Goal: Task Accomplishment & Management: Complete application form

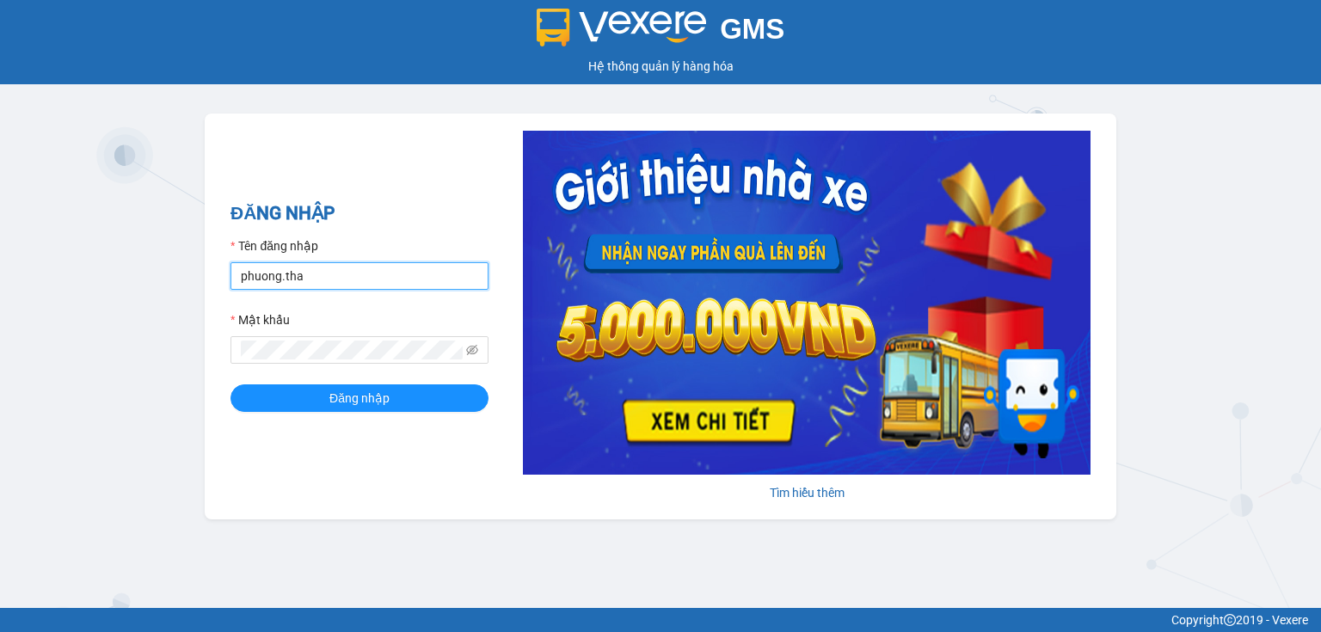
click at [278, 281] on input "phuong.tha" at bounding box center [359, 276] width 258 height 28
click at [279, 277] on input "phuong.tha" at bounding box center [359, 276] width 258 height 28
type input "phuonglien.tha"
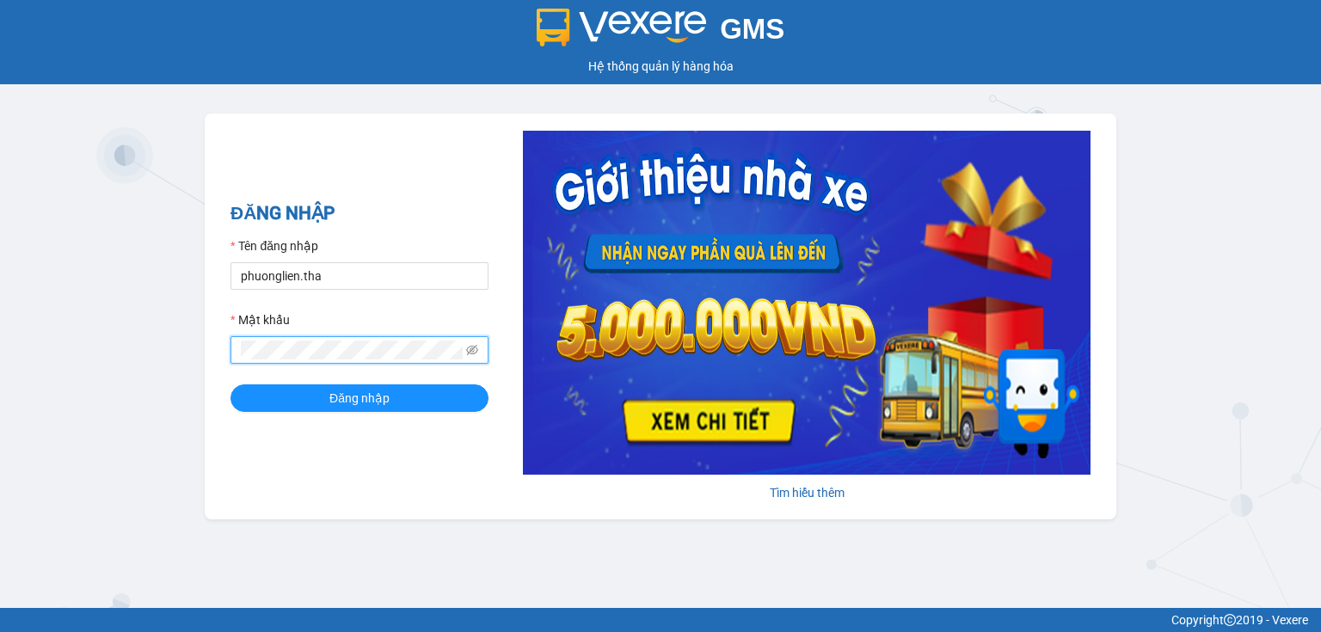
click at [220, 354] on div "ĐĂNG NHẬP Tên đăng nhập phuonglien.tha Mật khẩu Đăng nhập Tìm hiểu thêm" at bounding box center [661, 317] width 912 height 406
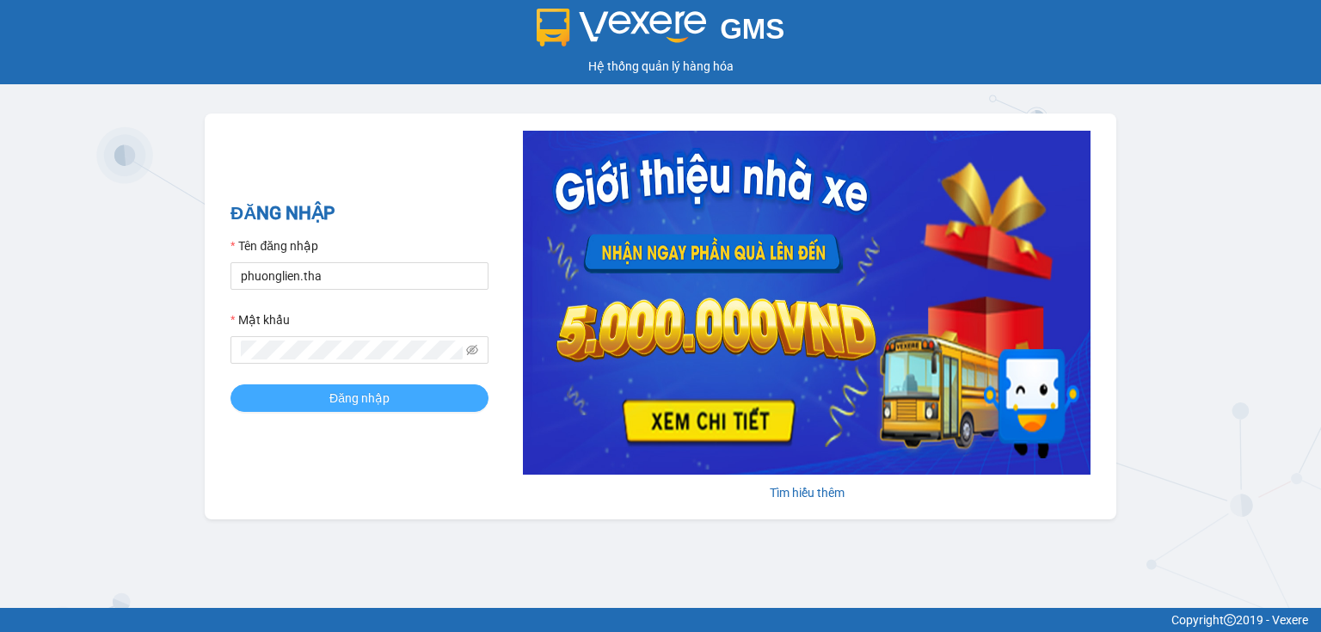
click at [282, 397] on button "Đăng nhập" at bounding box center [359, 398] width 258 height 28
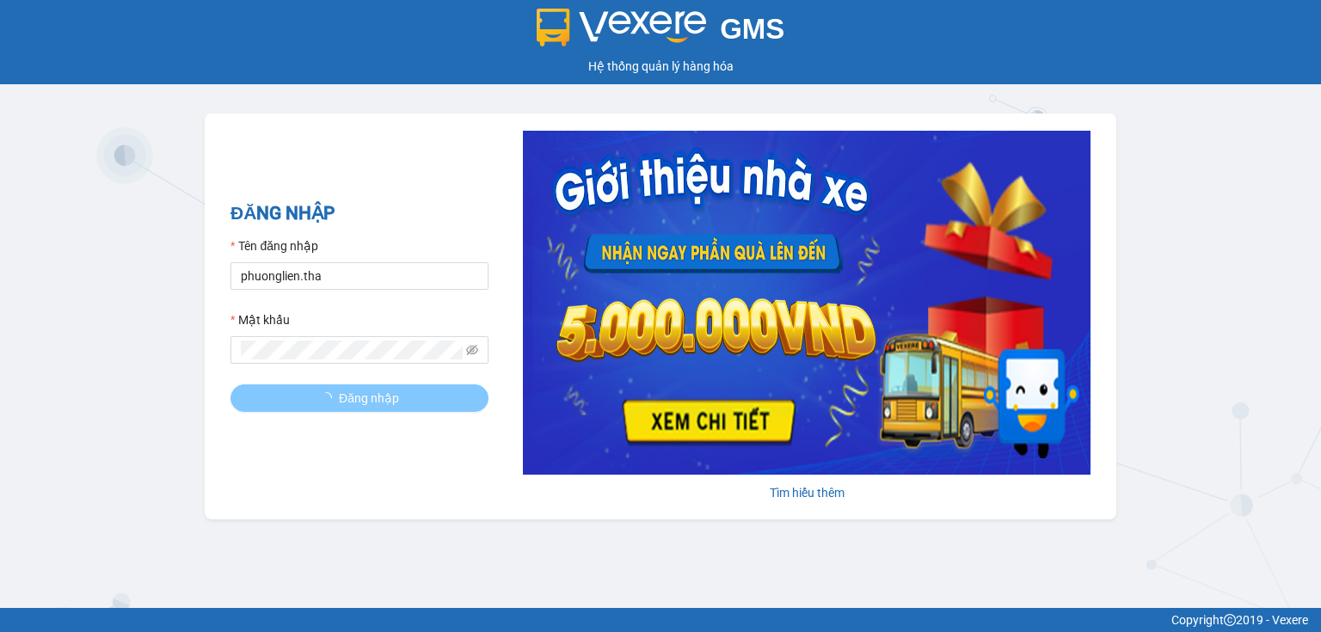
click at [359, 406] on span "Đăng nhập" at bounding box center [369, 398] width 60 height 19
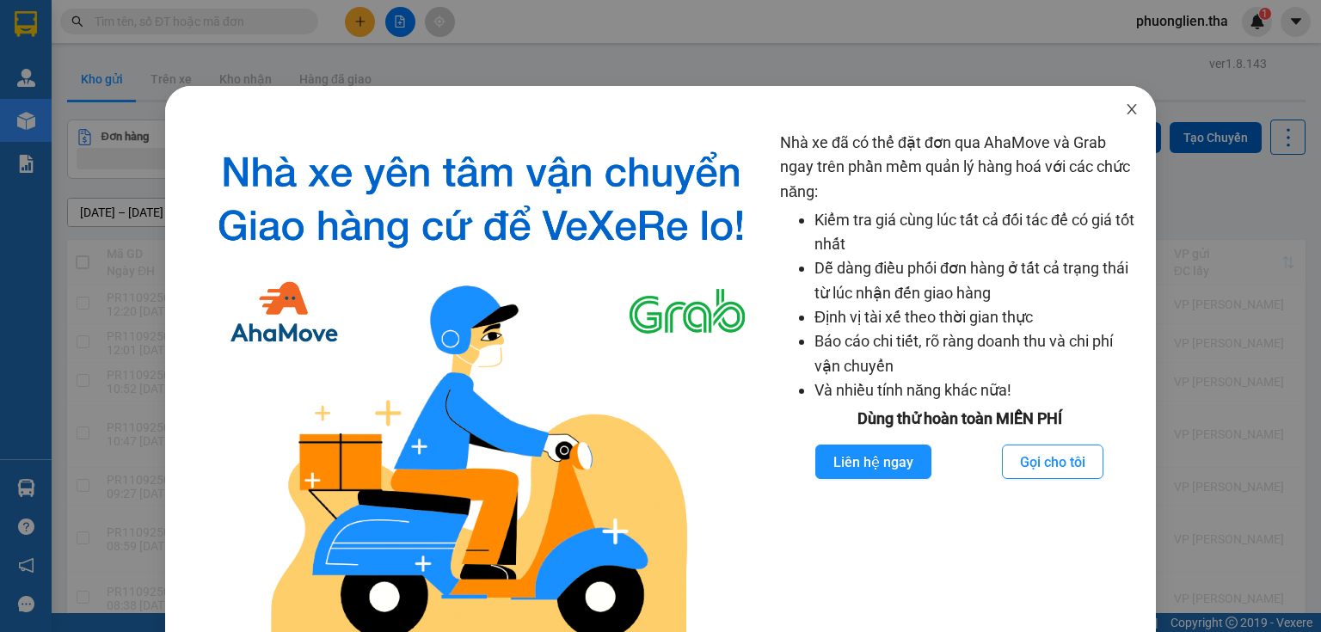
click at [1125, 114] on icon "close" at bounding box center [1132, 109] width 14 height 14
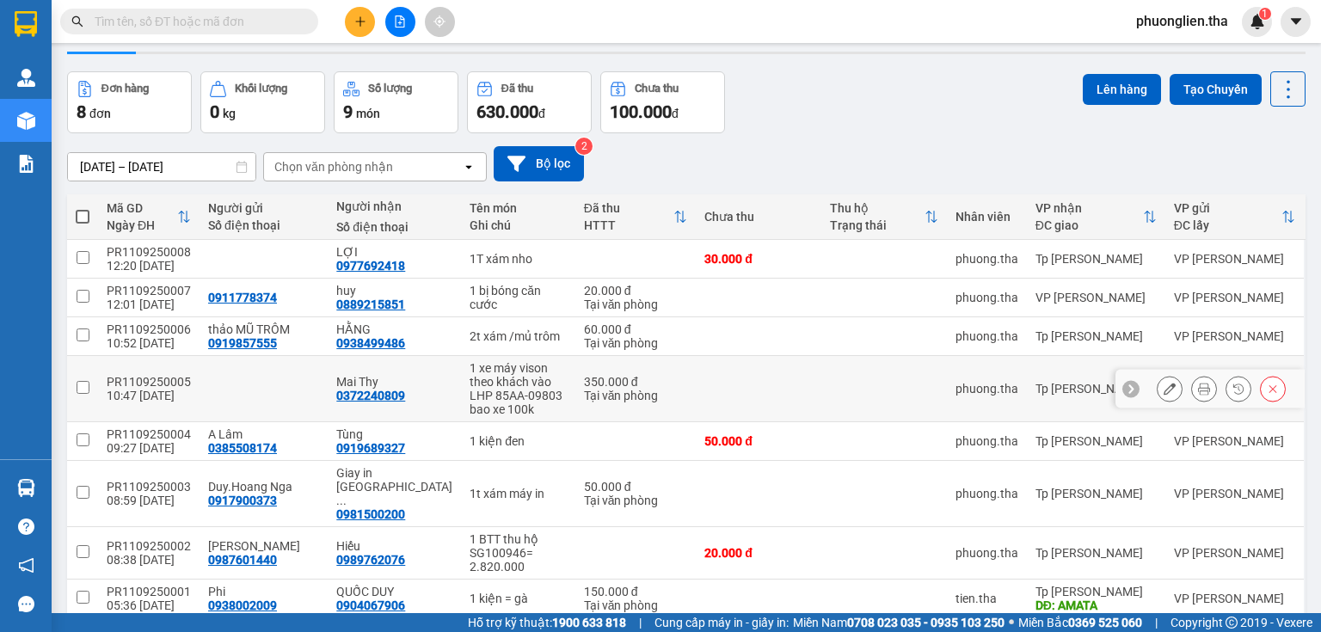
scroll to position [24, 0]
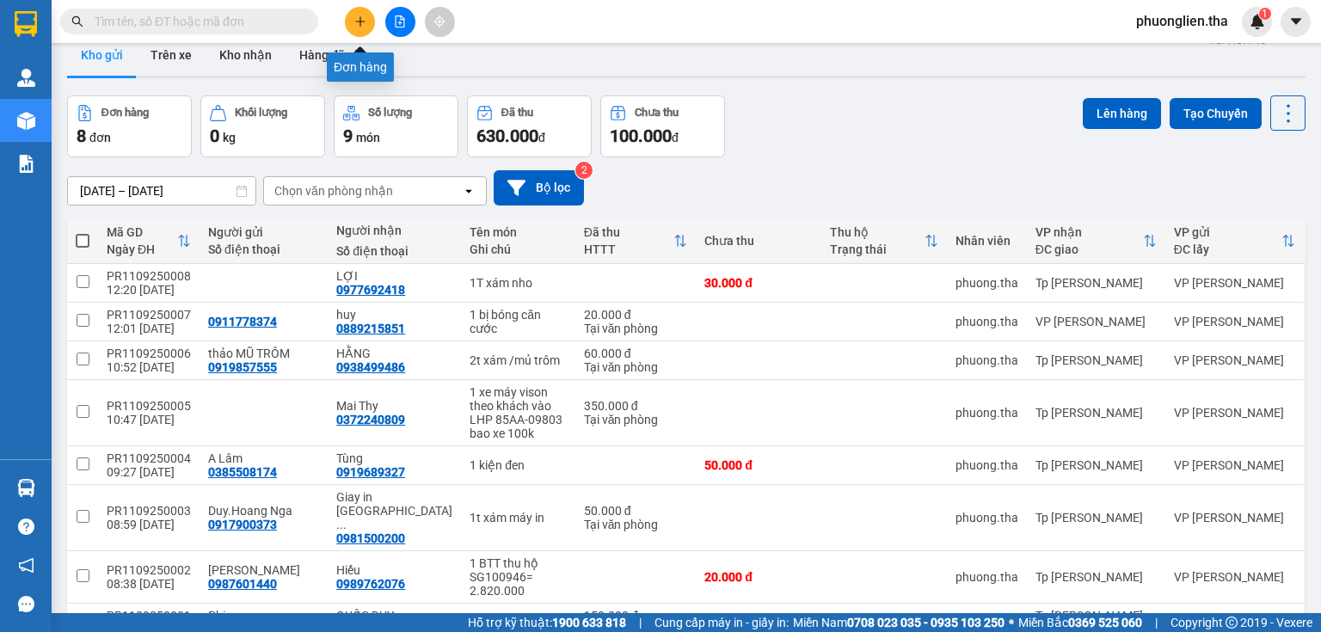
click at [361, 14] on button at bounding box center [360, 22] width 30 height 30
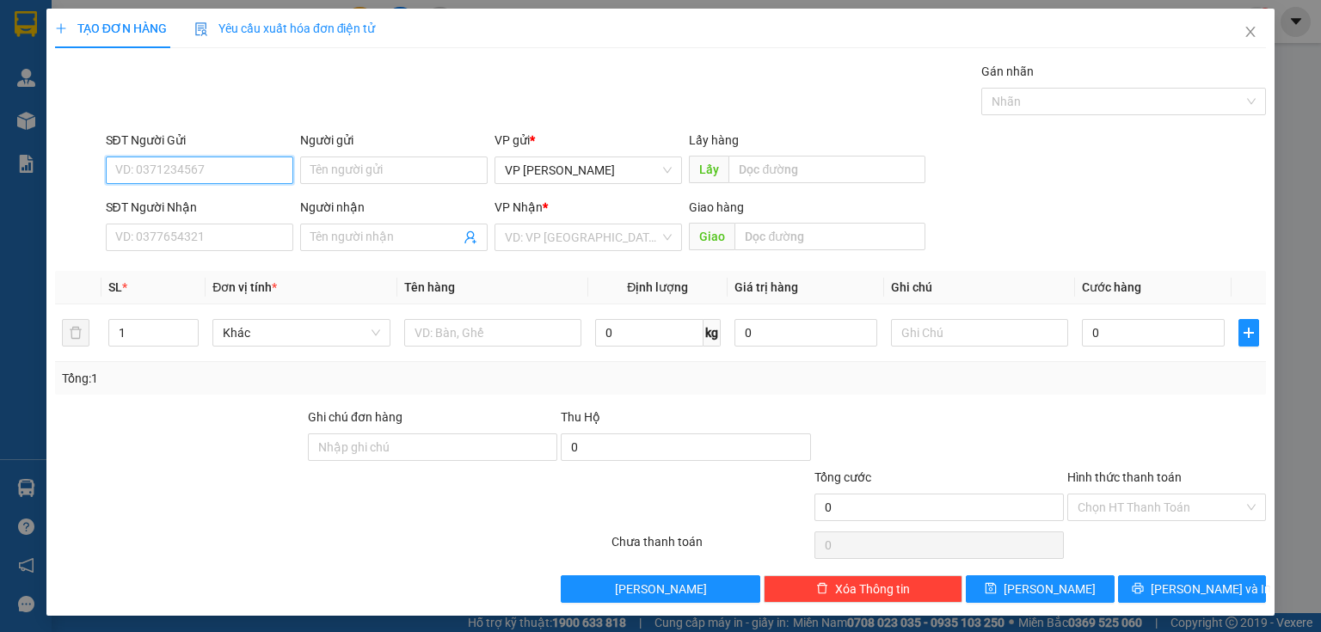
click at [206, 175] on input "SĐT Người Gửi" at bounding box center [199, 171] width 187 height 28
click at [195, 244] on input "SĐT Người Nhận" at bounding box center [199, 238] width 187 height 28
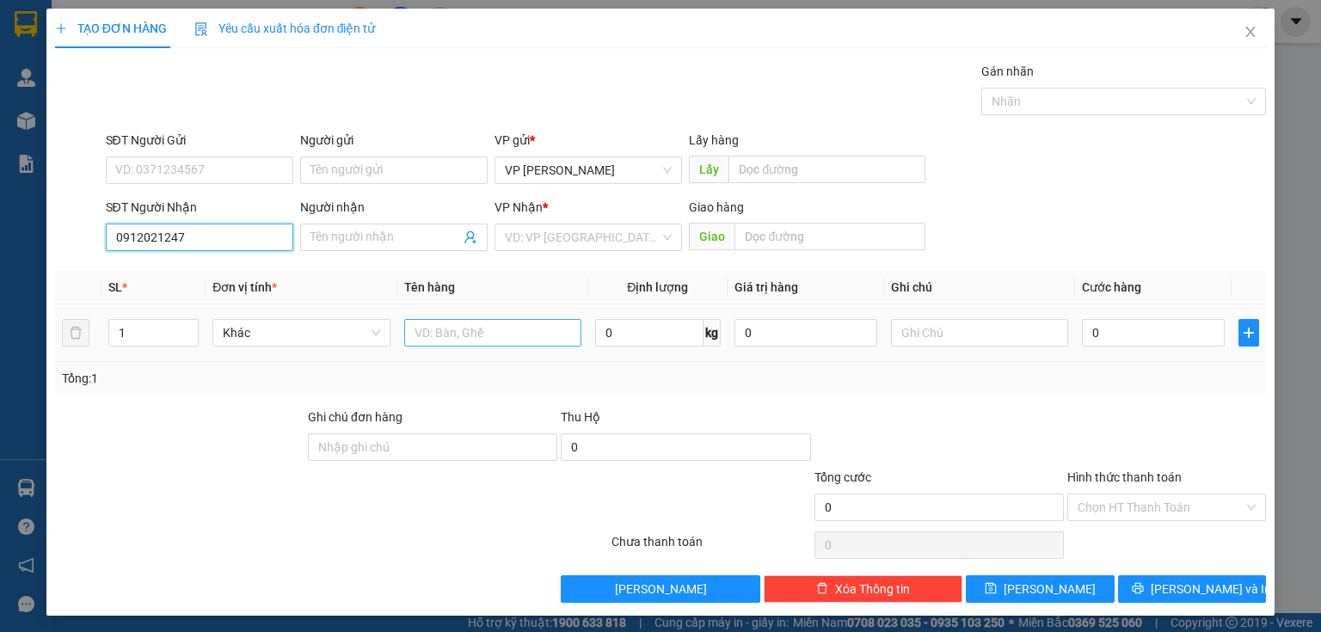
type input "0912021247"
click at [519, 339] on input "text" at bounding box center [492, 333] width 177 height 28
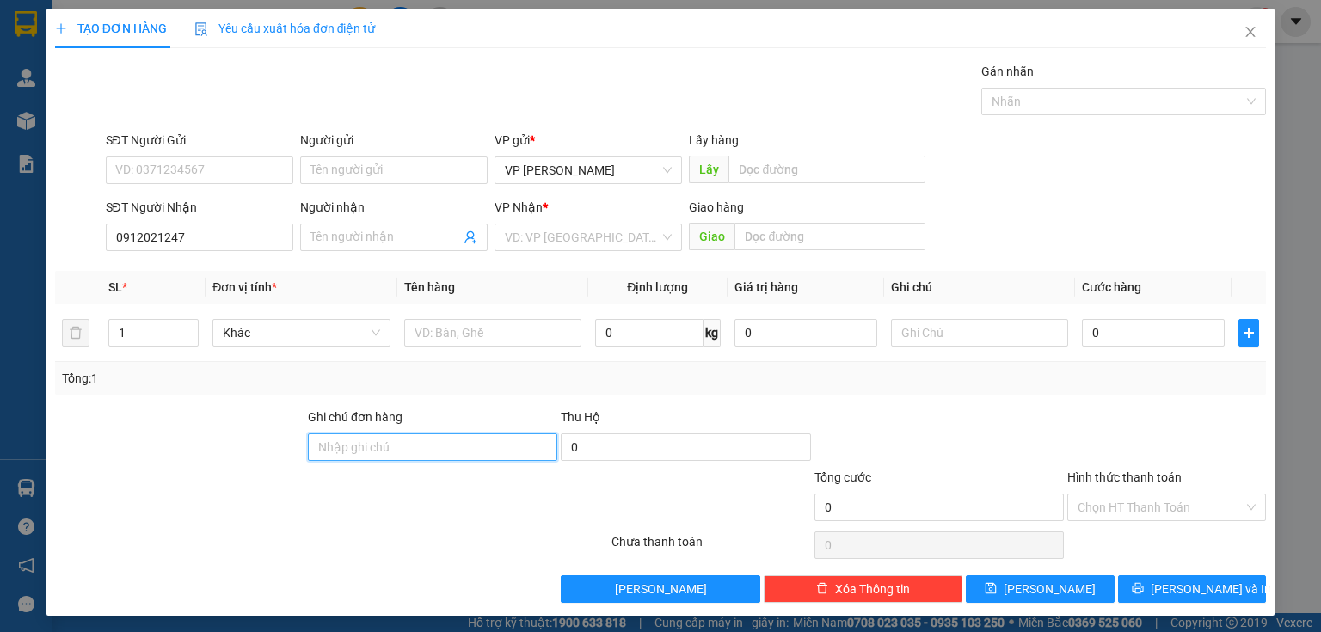
click at [421, 452] on input "Ghi chú đơn hàng" at bounding box center [432, 447] width 249 height 28
type input "l"
click at [389, 456] on input "l" at bounding box center [432, 447] width 249 height 28
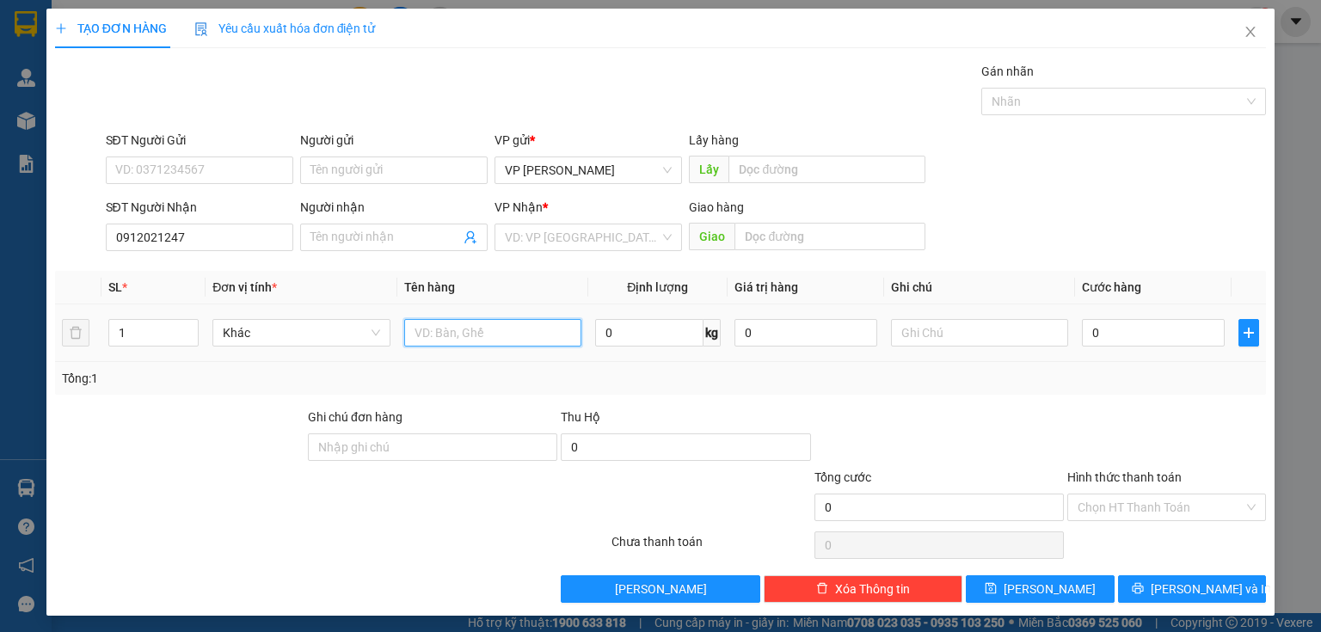
click at [453, 338] on input "text" at bounding box center [492, 333] width 177 height 28
type input "1 hộp keo vàng -LK"
click at [1109, 337] on input "0" at bounding box center [1153, 333] width 143 height 28
type input "2"
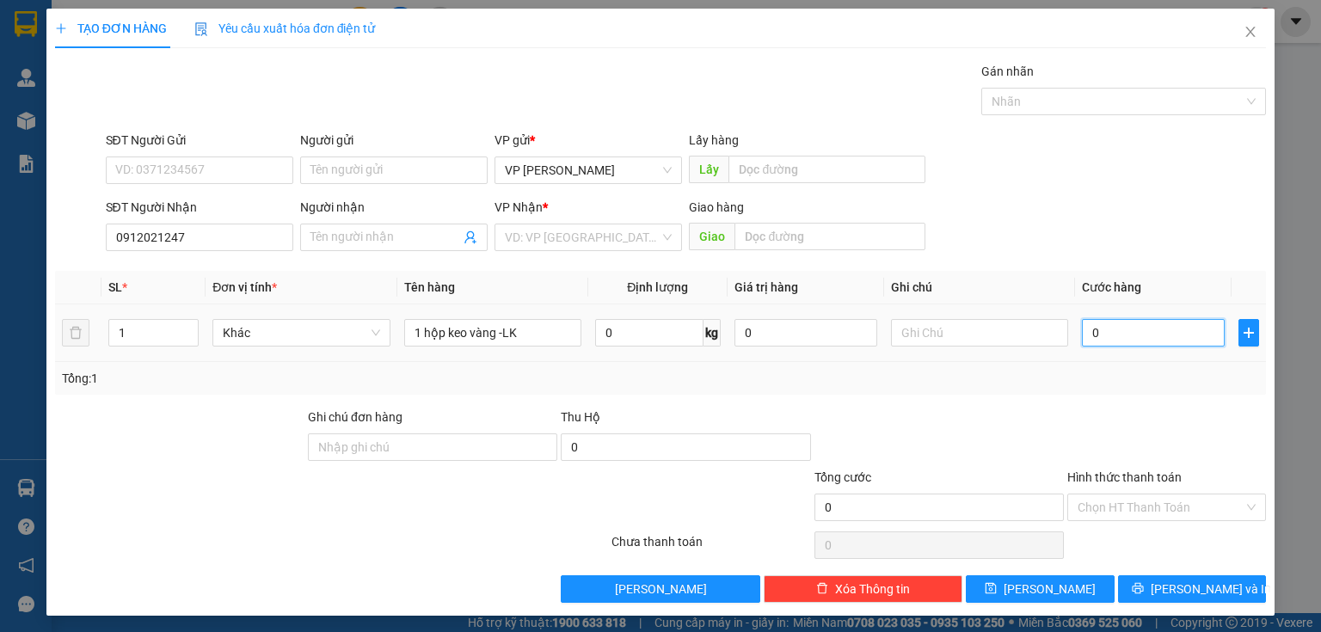
type input "2"
type input "20"
type input "20.000"
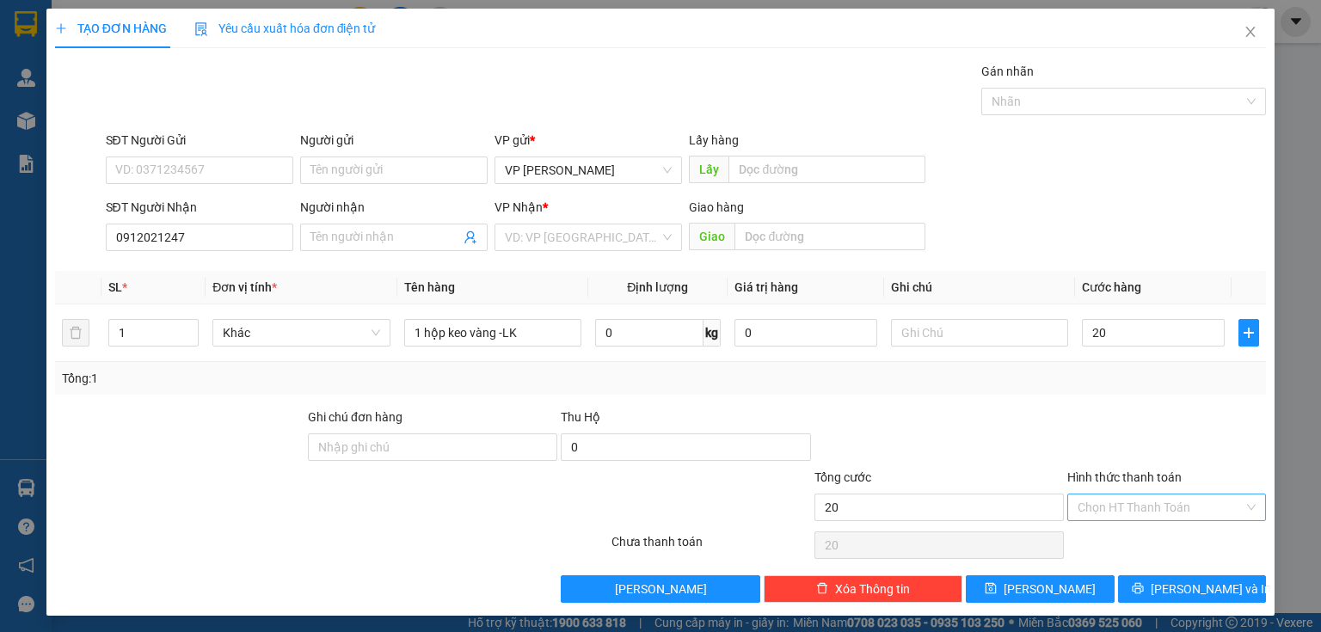
type input "20.000"
click at [1111, 513] on input "Hình thức thanh toán" at bounding box center [1161, 508] width 166 height 26
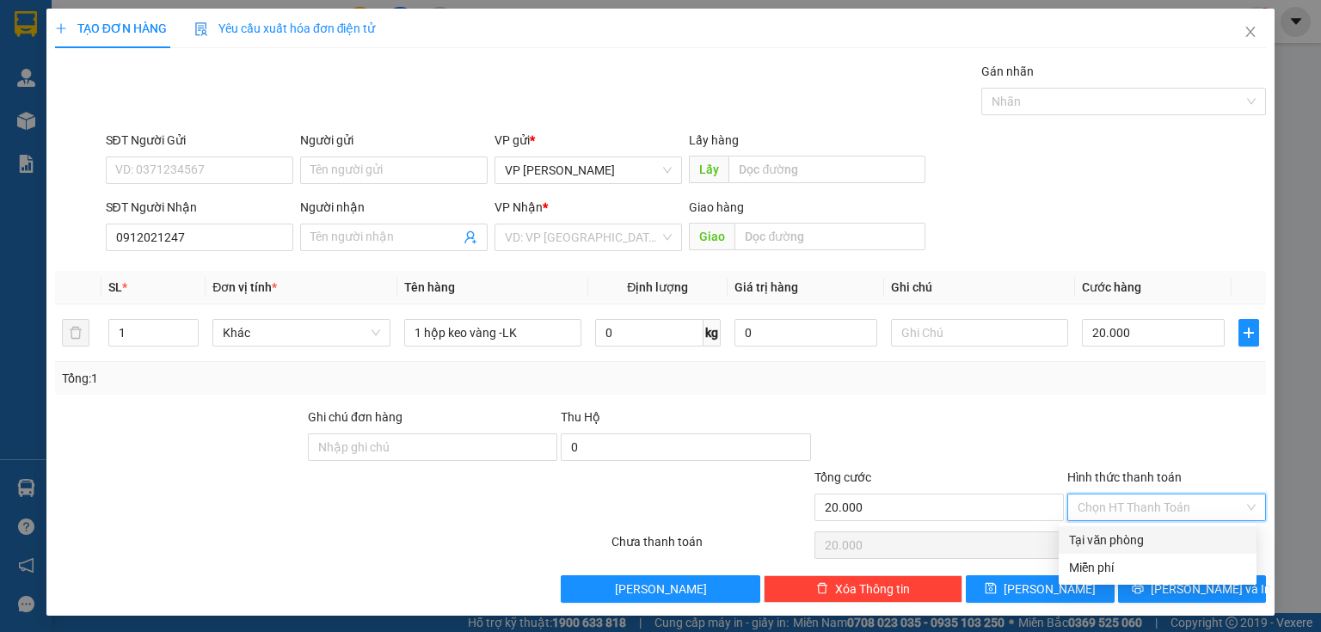
click at [1112, 543] on div "Tại văn phòng" at bounding box center [1157, 540] width 177 height 19
type input "0"
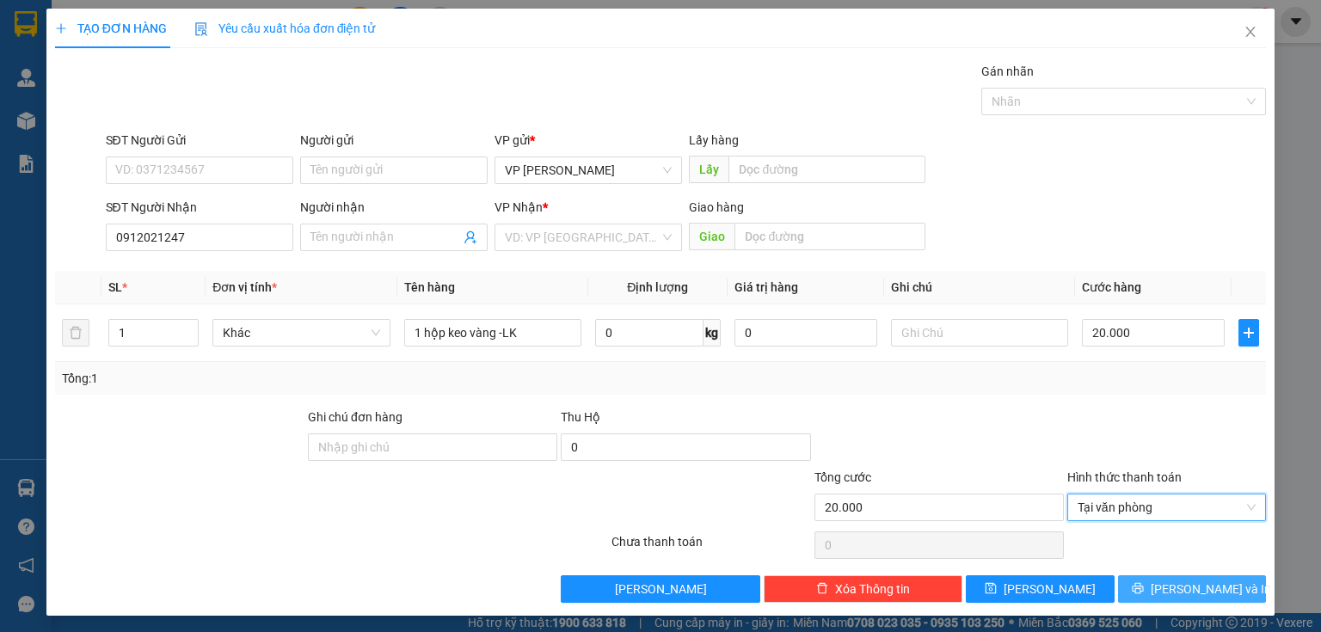
click at [1187, 595] on span "[PERSON_NAME] và In" at bounding box center [1211, 589] width 120 height 19
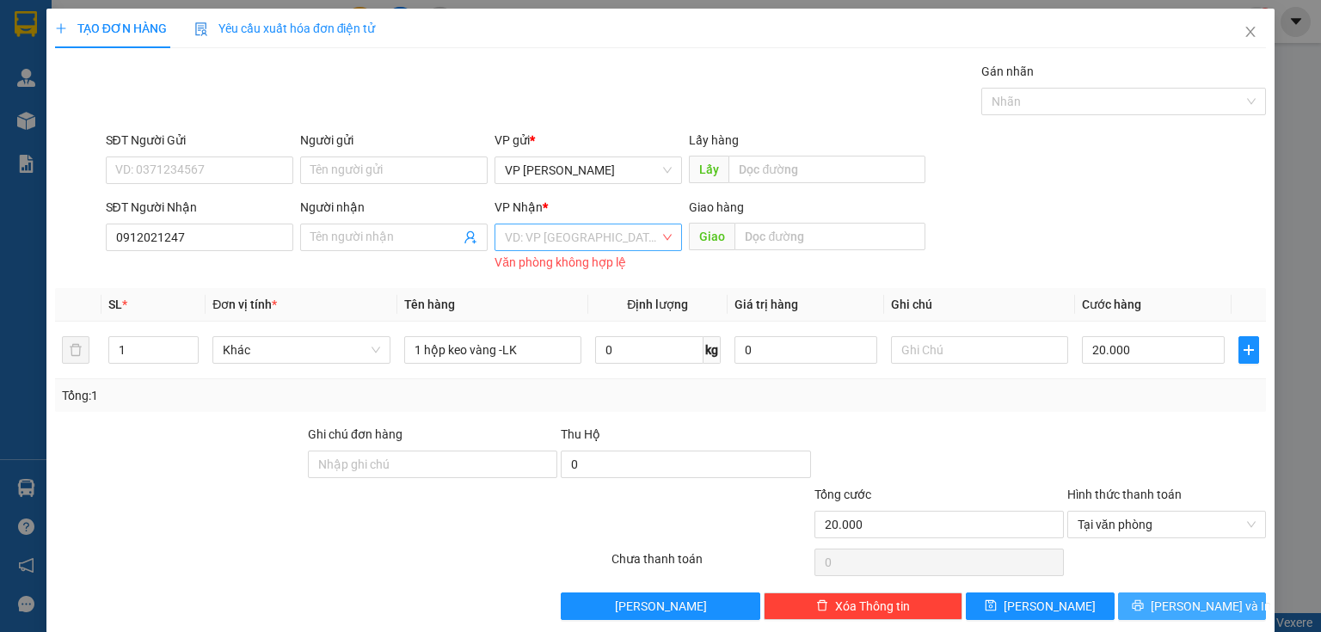
click at [664, 239] on div "VD: VP [GEOGRAPHIC_DATA]" at bounding box center [588, 238] width 187 height 28
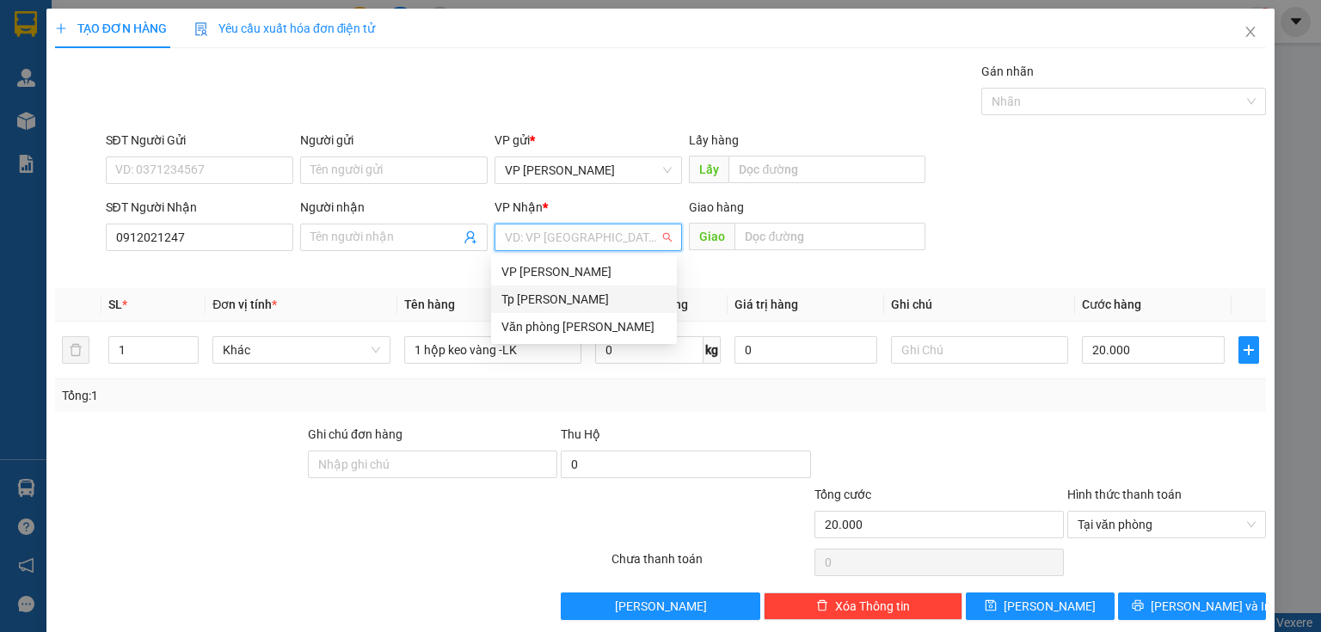
click at [555, 299] on div "Tp [PERSON_NAME]" at bounding box center [583, 299] width 165 height 19
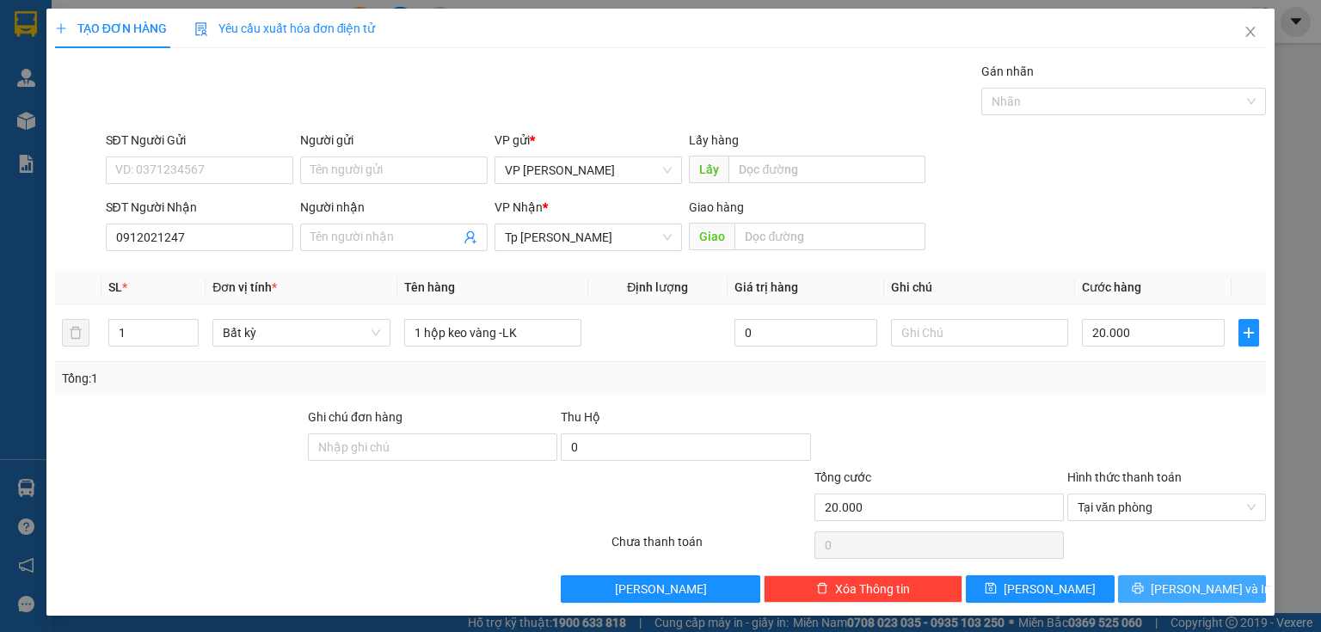
click at [1170, 582] on span "[PERSON_NAME] và In" at bounding box center [1211, 589] width 120 height 19
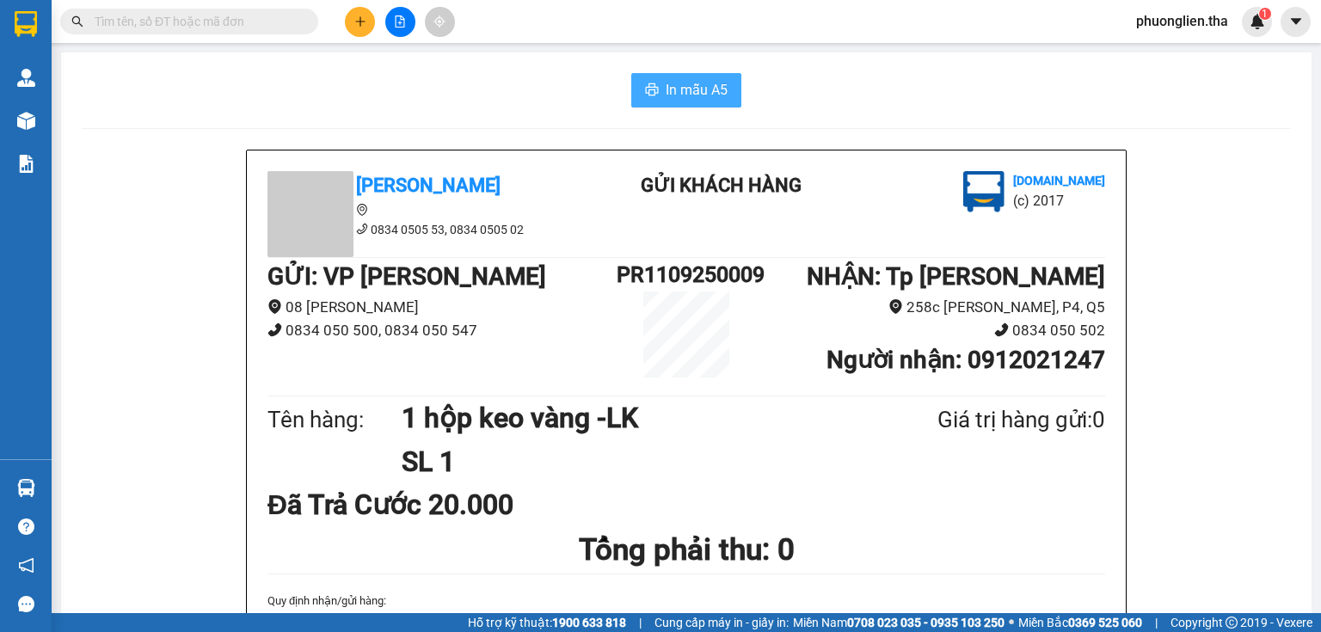
click at [691, 91] on span "In mẫu A5" at bounding box center [697, 90] width 62 height 22
click at [1195, 31] on span "phuonglien.tha" at bounding box center [1182, 21] width 120 height 22
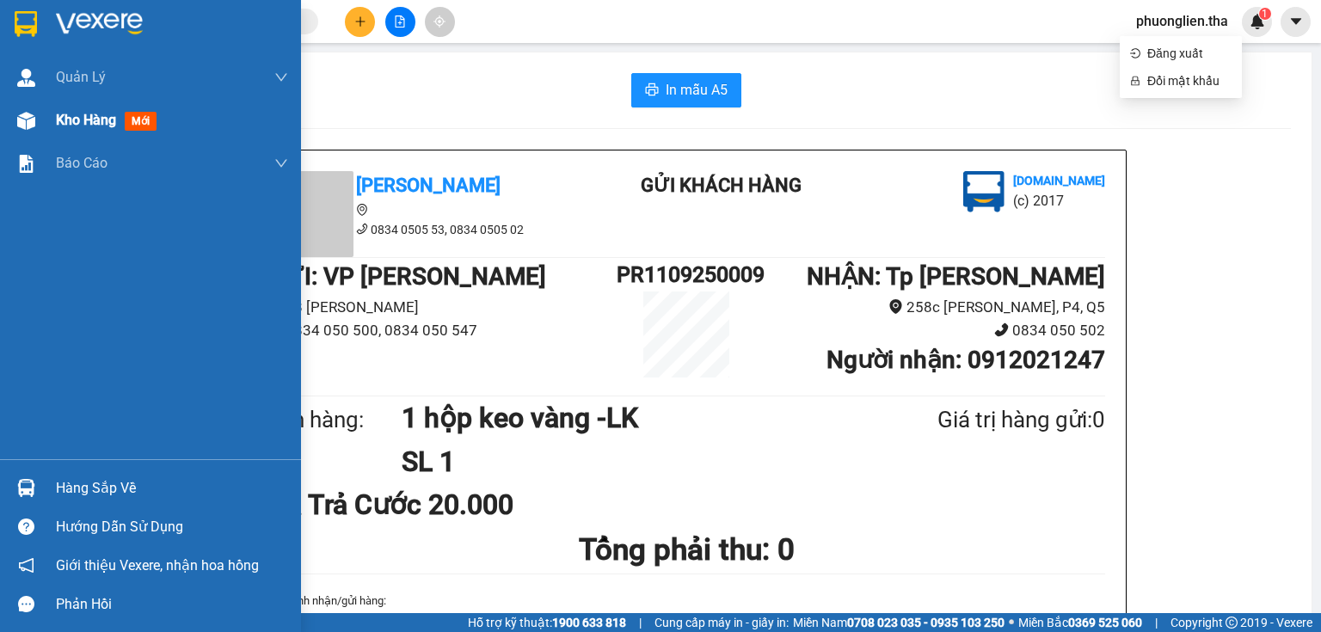
click at [72, 124] on span "Kho hàng" at bounding box center [86, 120] width 60 height 16
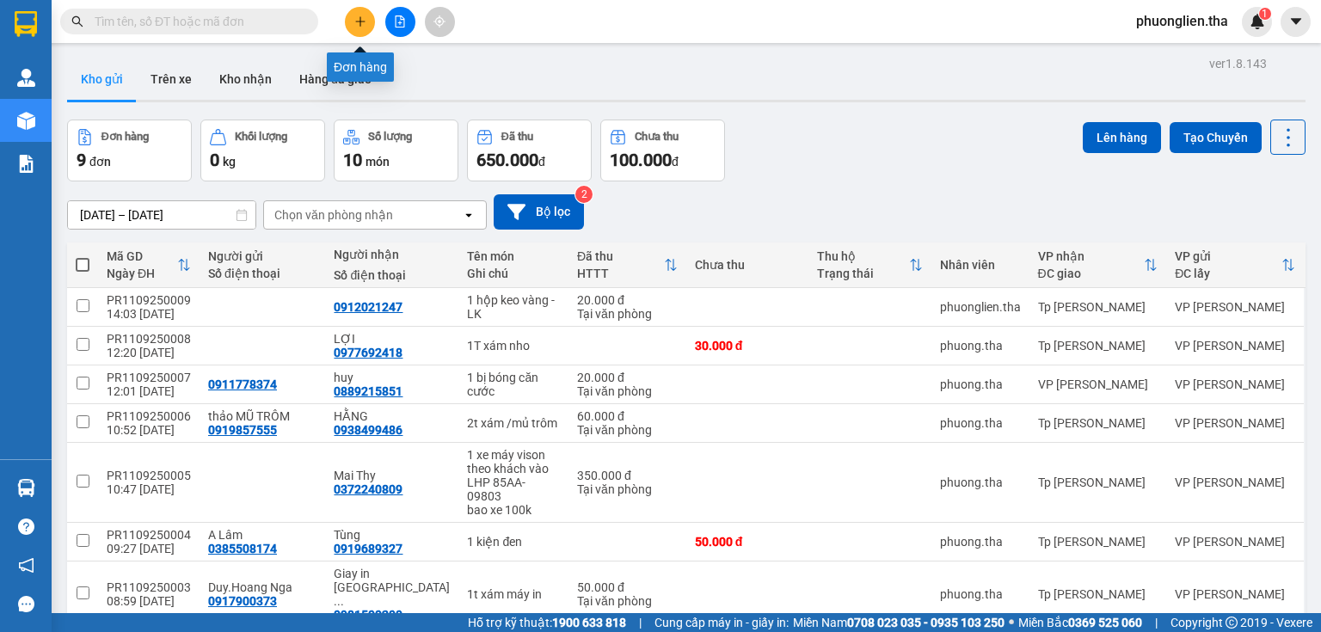
click at [360, 26] on icon "plus" at bounding box center [360, 20] width 1 height 9
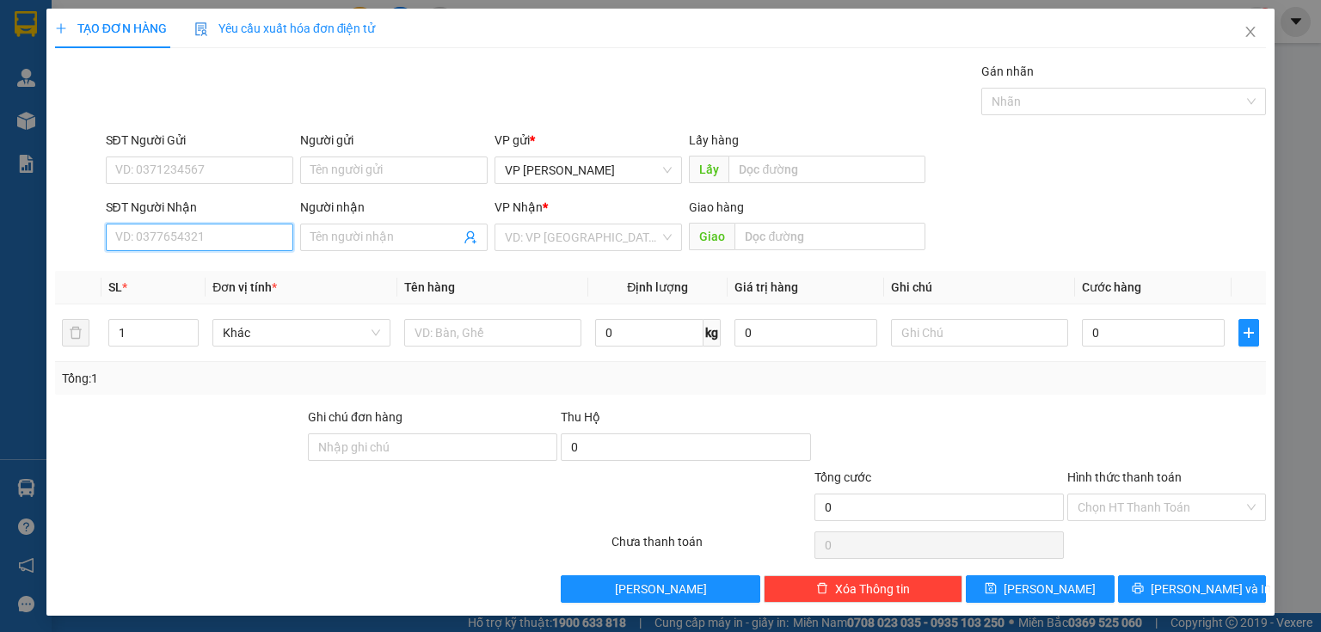
click at [204, 230] on input "SĐT Người Nhận" at bounding box center [199, 238] width 187 height 28
click at [333, 237] on input "Người nhận" at bounding box center [385, 237] width 150 height 19
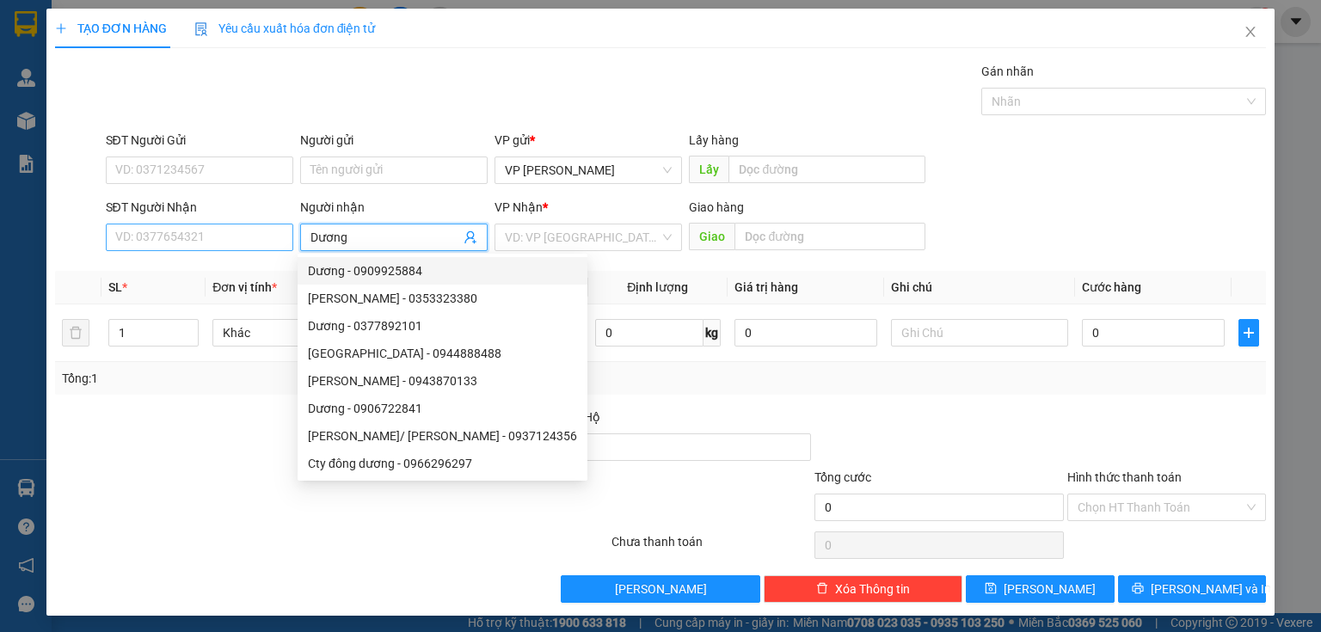
type input "Dương"
click at [181, 232] on input "SĐT Người Nhận" at bounding box center [199, 238] width 187 height 28
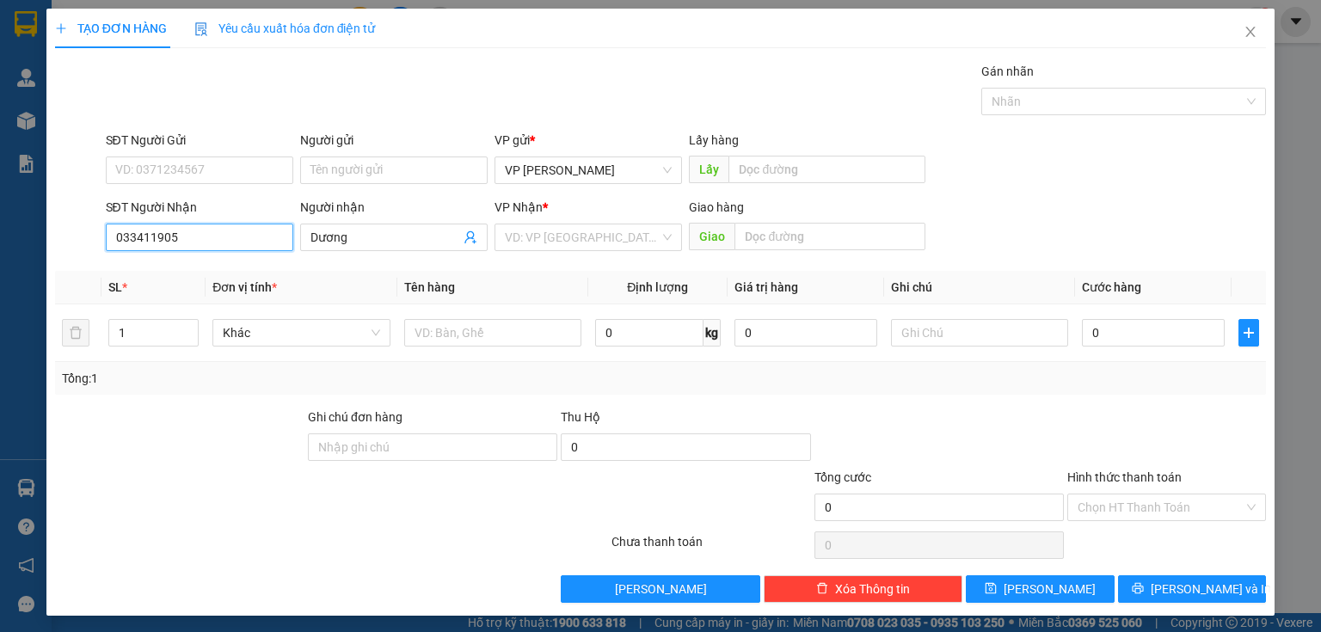
click at [151, 235] on input "033411905" at bounding box center [199, 238] width 187 height 28
type input "0334111905"
click at [205, 241] on input "0334111905" at bounding box center [199, 238] width 187 height 28
click at [158, 274] on div "0334111905 - Thùy Dương" at bounding box center [197, 270] width 165 height 19
type input "Thùy Dương"
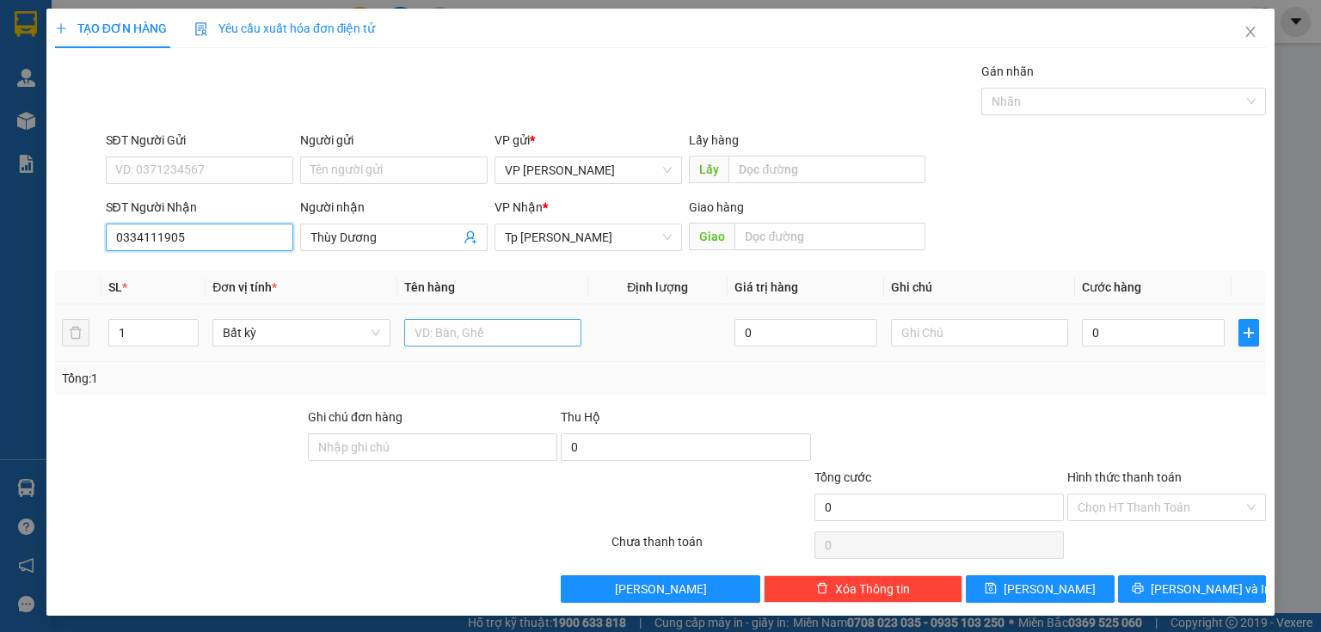
type input "0334111905"
click at [507, 337] on input "text" at bounding box center [492, 333] width 177 height 28
click at [169, 335] on input "1" at bounding box center [153, 333] width 89 height 26
click at [188, 327] on icon "up" at bounding box center [189, 328] width 5 height 3
type input "3"
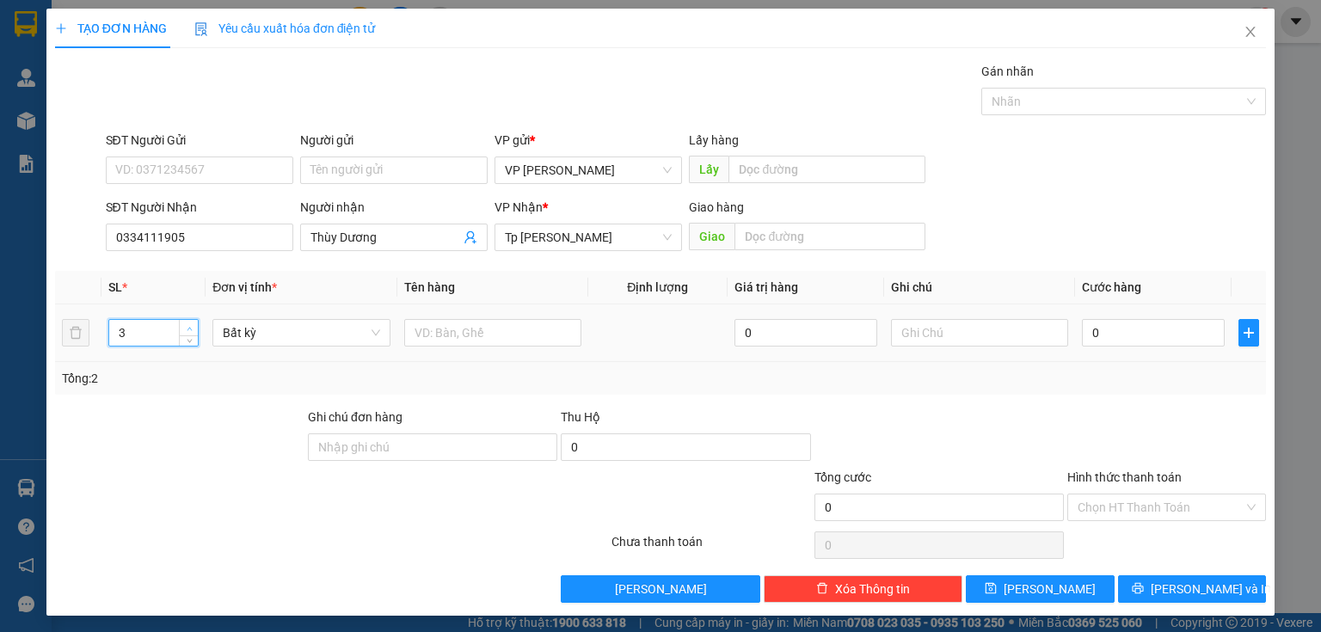
click at [188, 327] on icon "up" at bounding box center [189, 328] width 5 height 3
click at [492, 337] on input "text" at bounding box center [492, 333] width 177 height 28
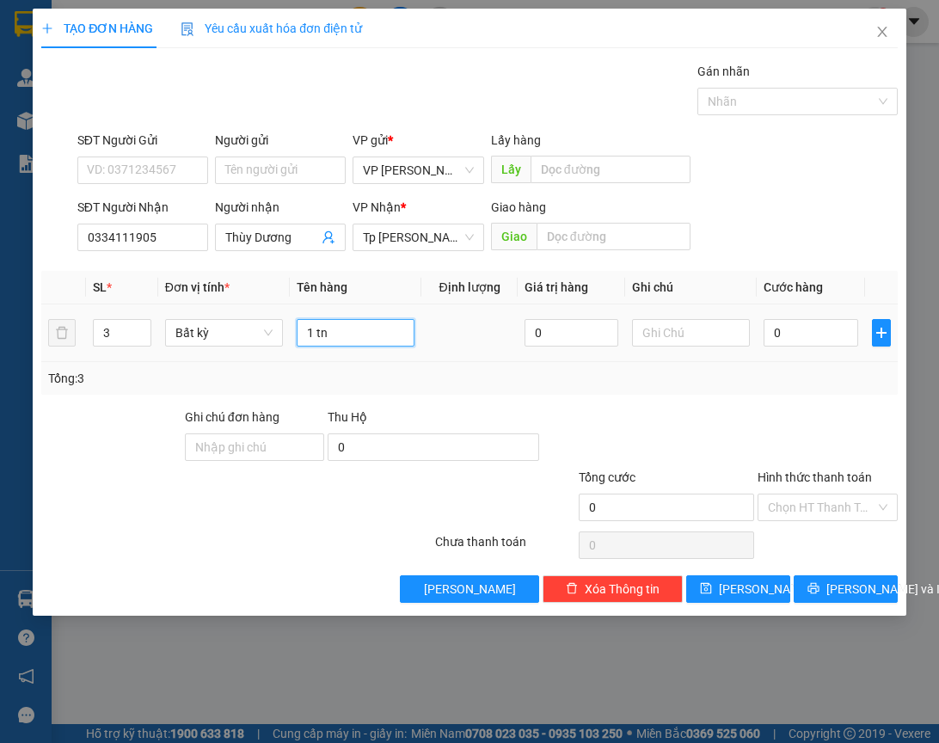
click at [348, 332] on input "1 tn" at bounding box center [356, 333] width 118 height 28
click at [345, 334] on input "1 tn" at bounding box center [356, 333] width 118 height 28
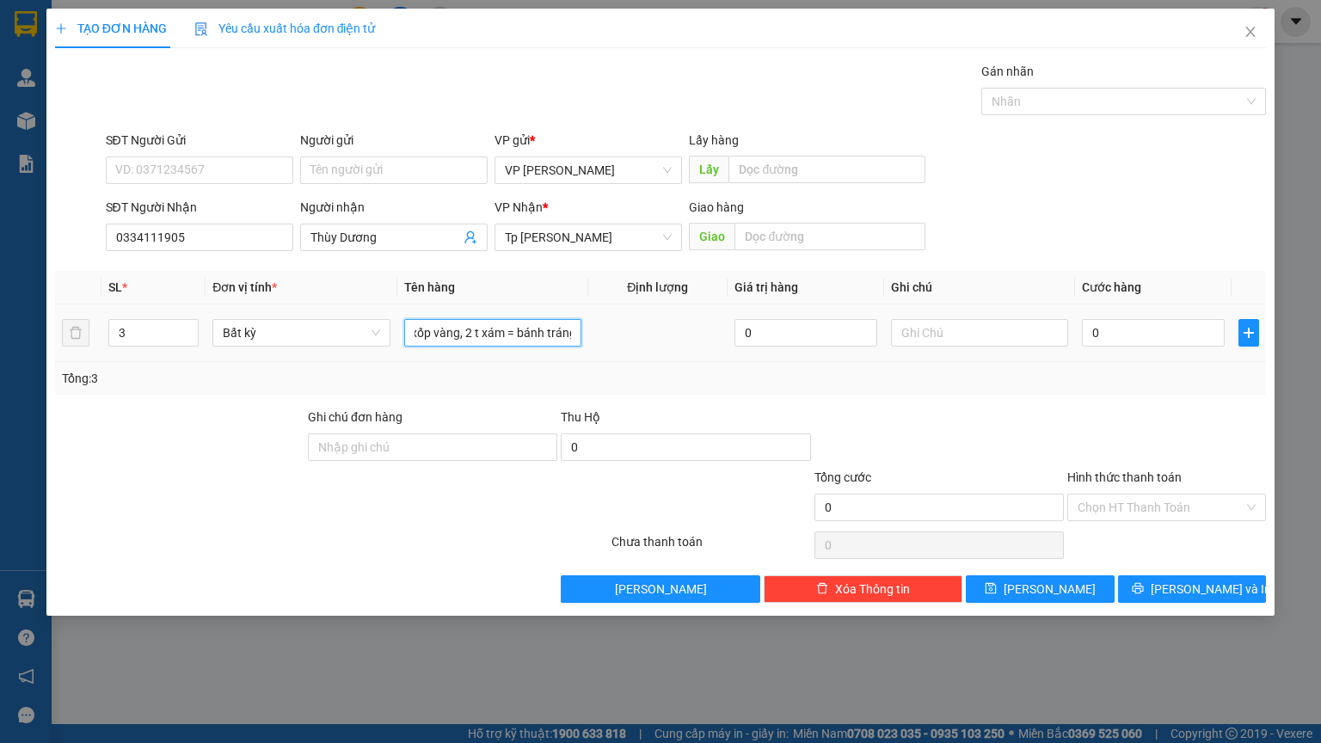
scroll to position [0, 27]
type input "1 t xốp vàng, 2 t xám = bánh tráng"
click at [446, 451] on input "Ghi chú đơn hàng" at bounding box center [432, 447] width 249 height 28
click at [628, 452] on input "0" at bounding box center [685, 447] width 249 height 28
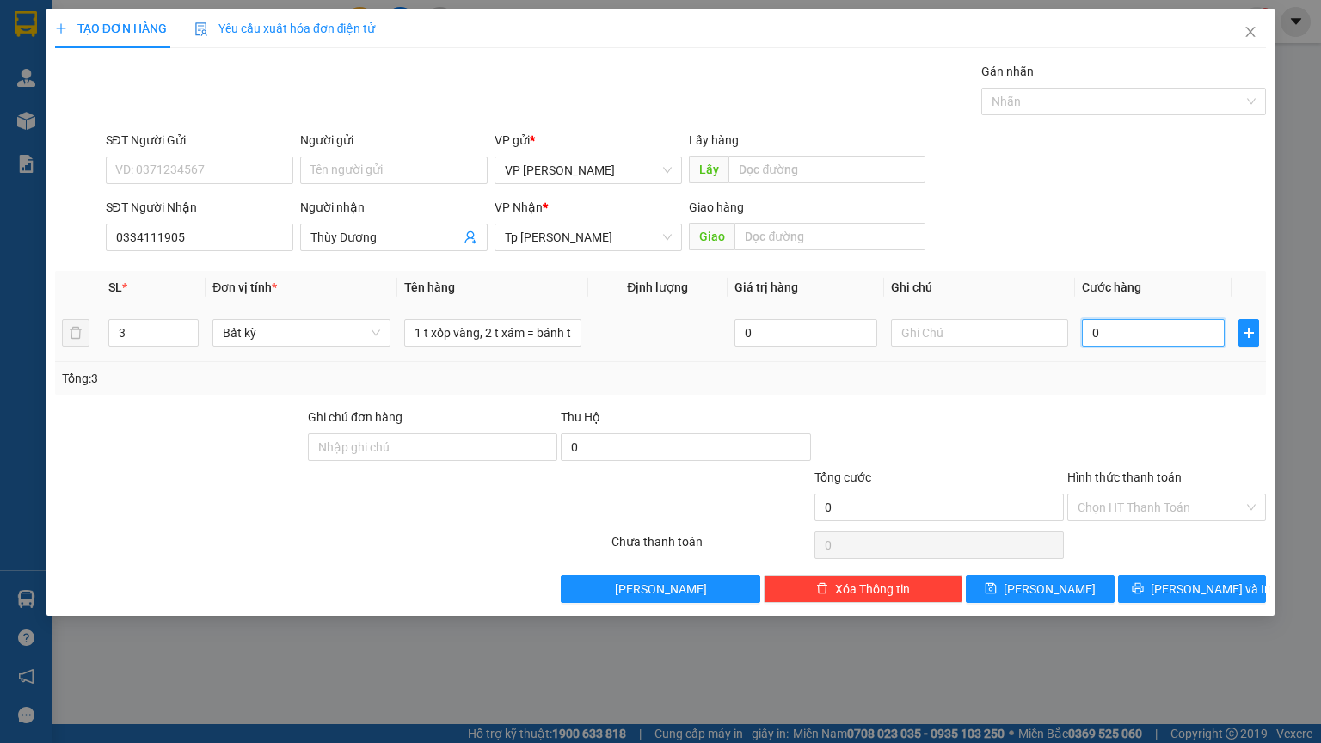
click at [1160, 335] on input "0" at bounding box center [1153, 333] width 143 height 28
type input "1"
type input "15"
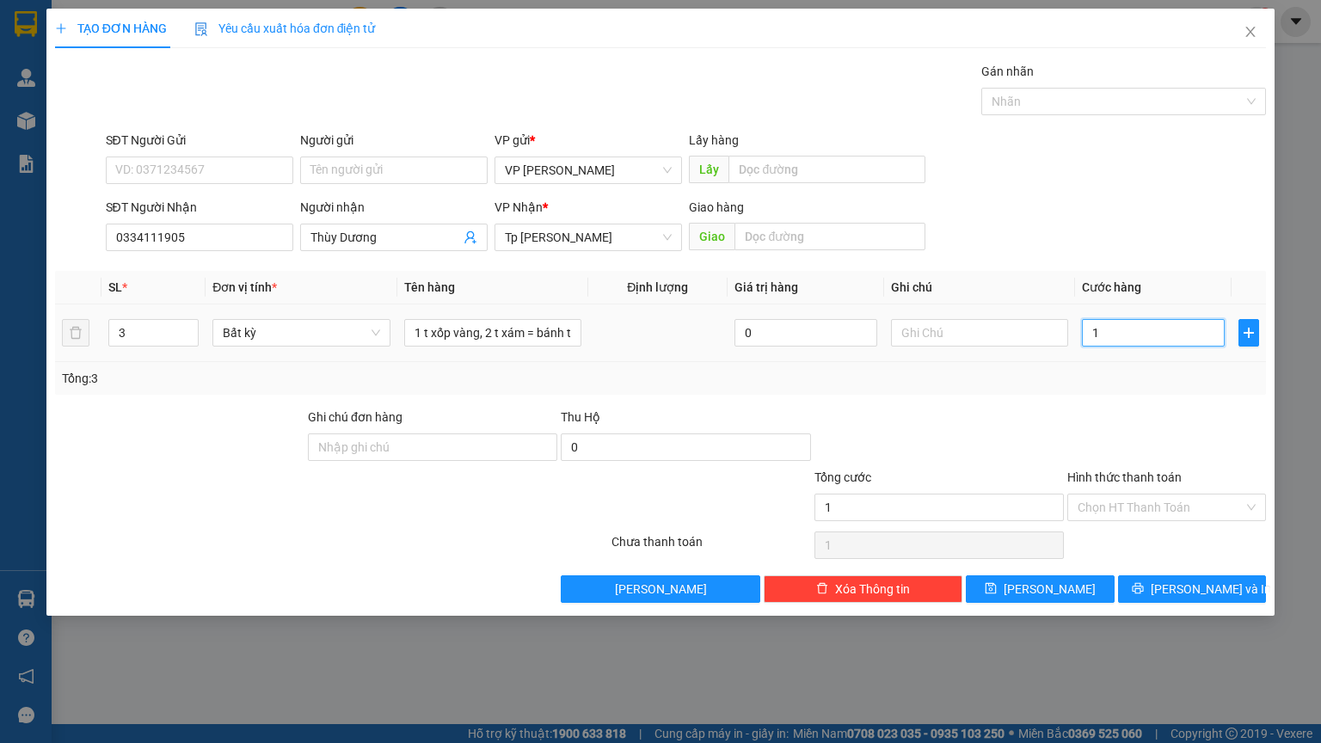
type input "15"
type input "1"
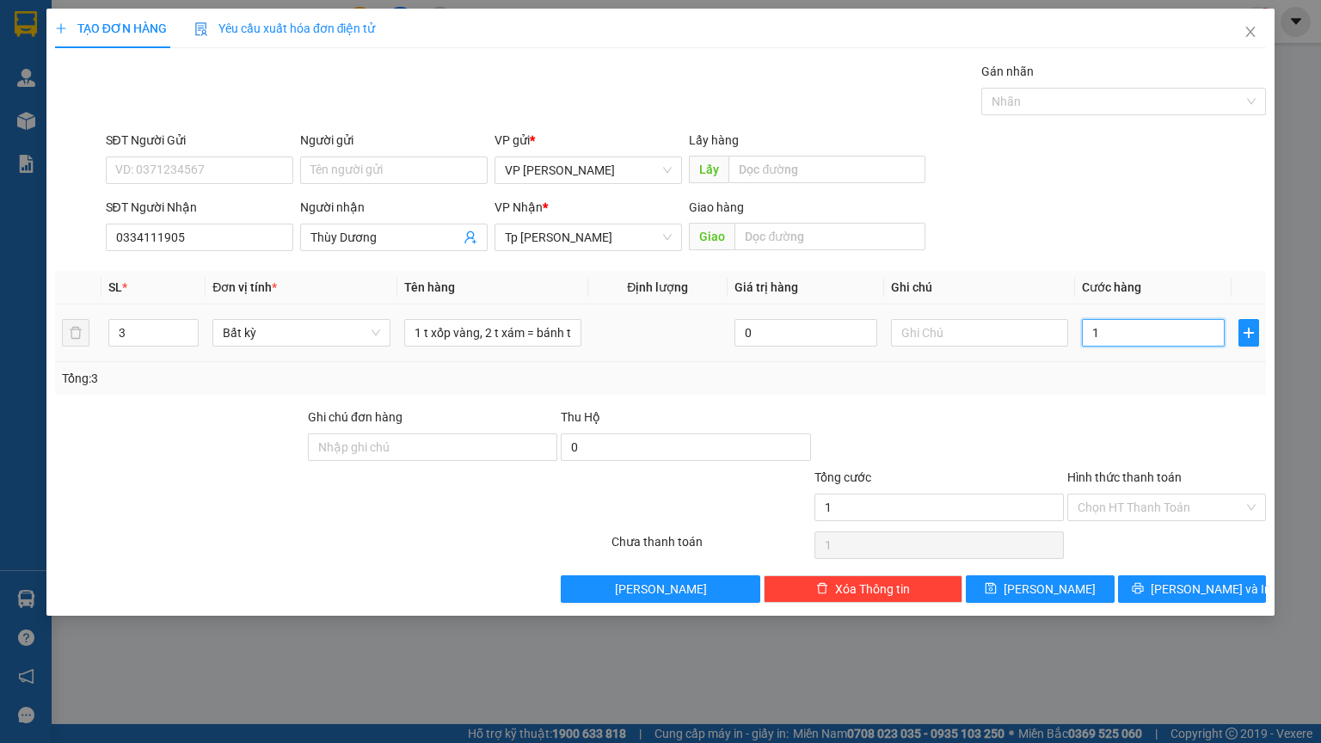
type input "14"
type input "140"
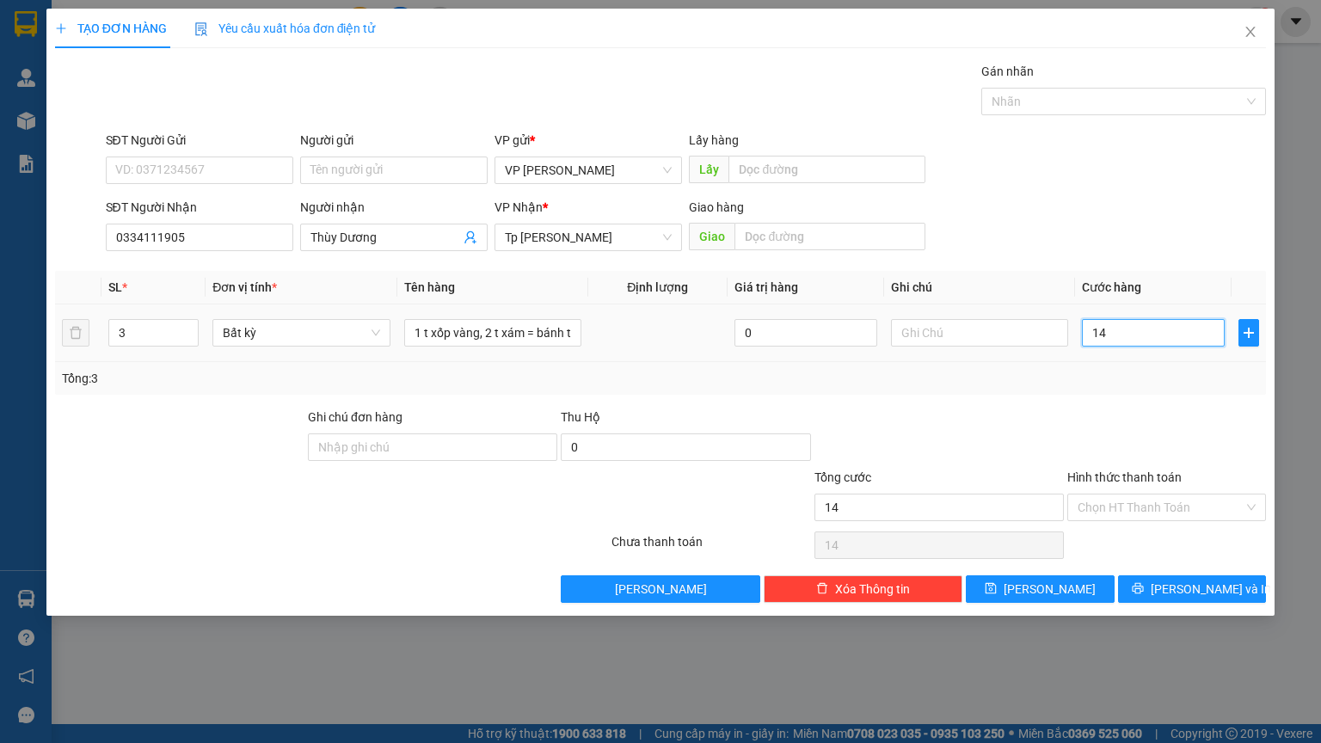
type input "140"
type input "1.400"
type input "14.000"
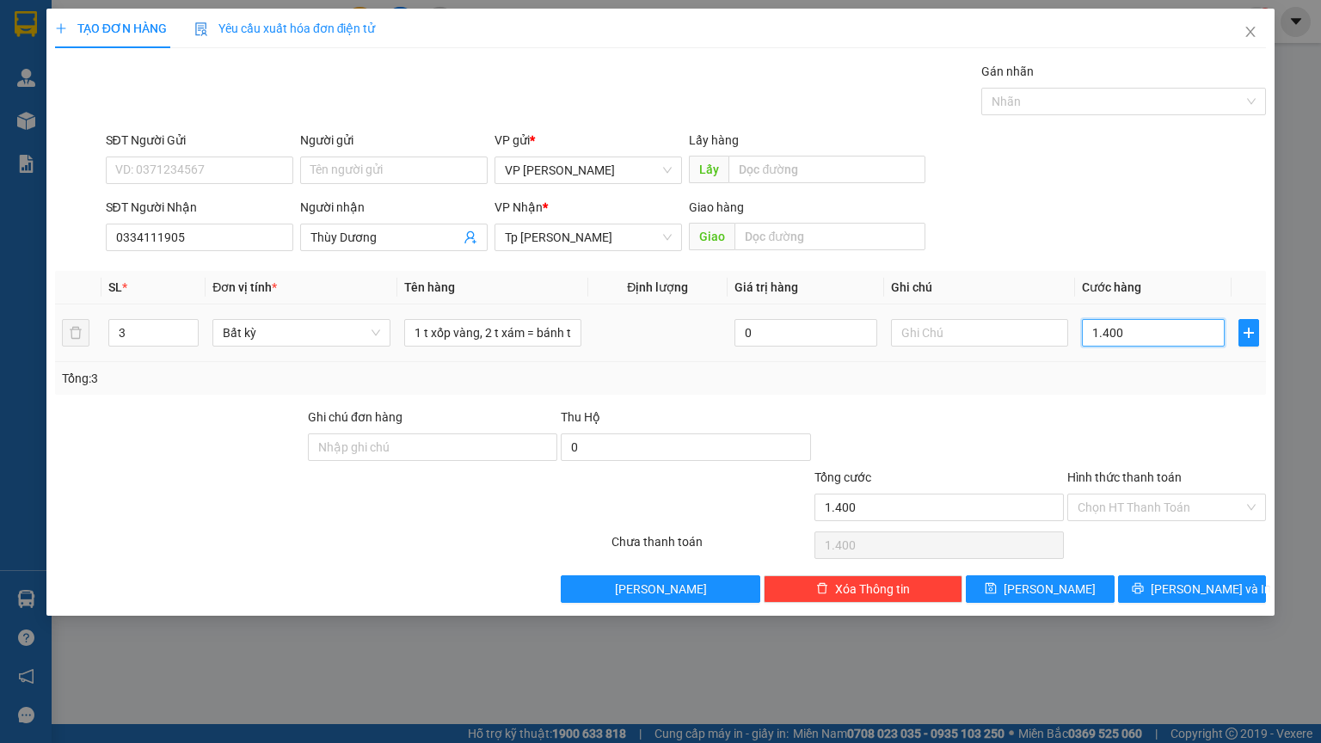
type input "14.000"
type input "140.000"
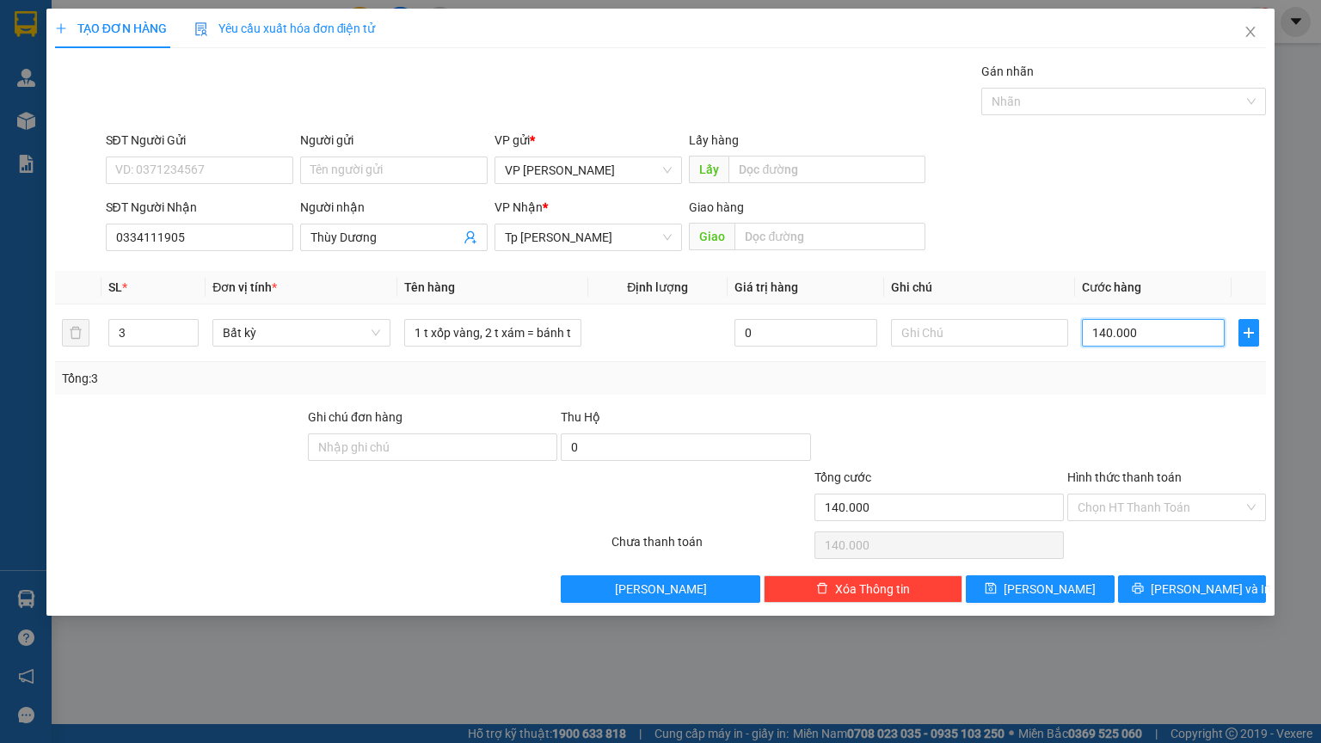
type input "14.000"
type input "1.400"
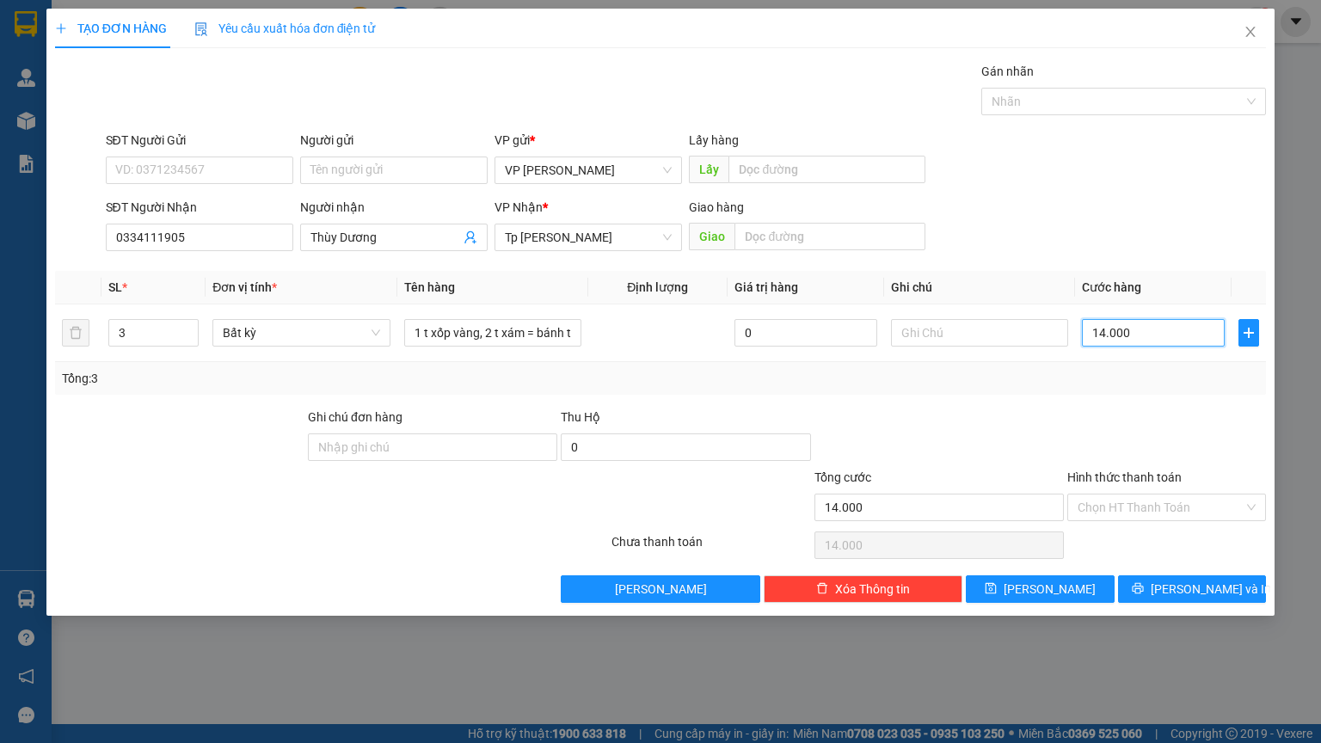
type input "1.400"
type input "140"
click at [1249, 506] on div "Chọn HT Thanh Toán" at bounding box center [1166, 508] width 199 height 28
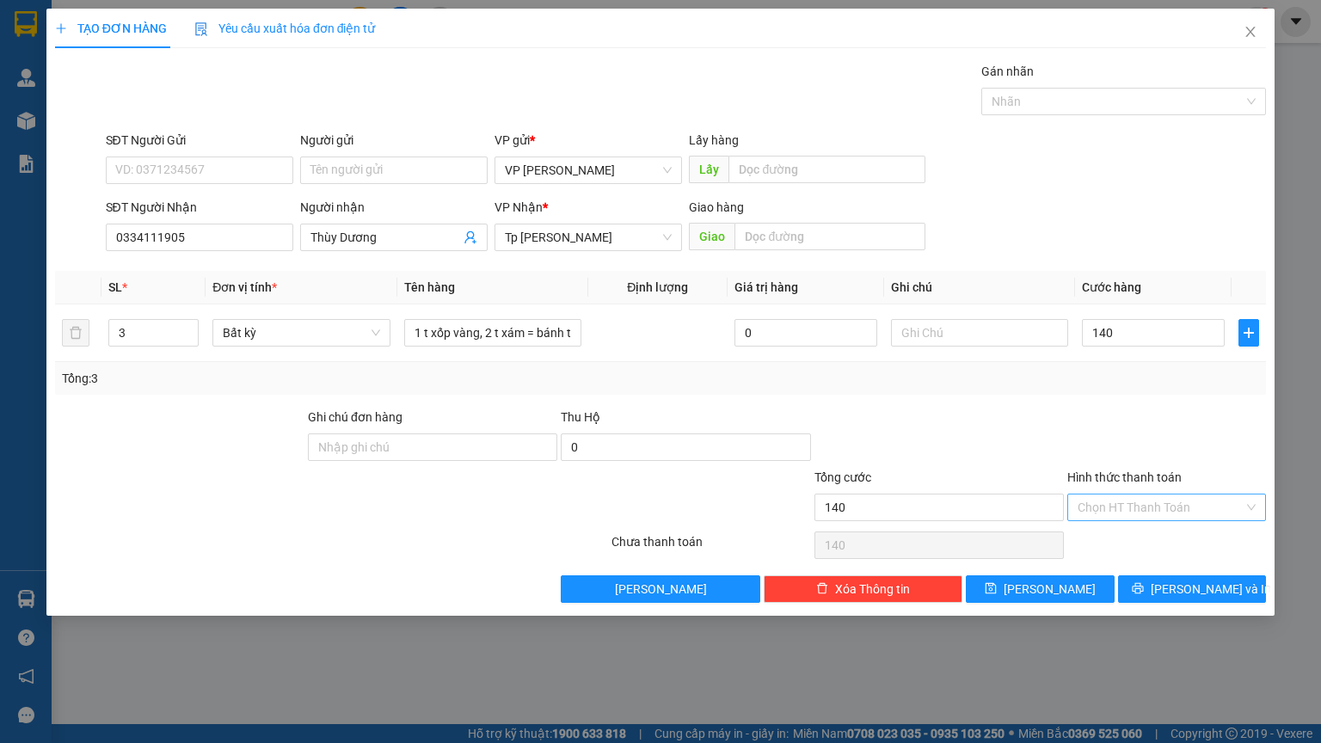
type input "140.000"
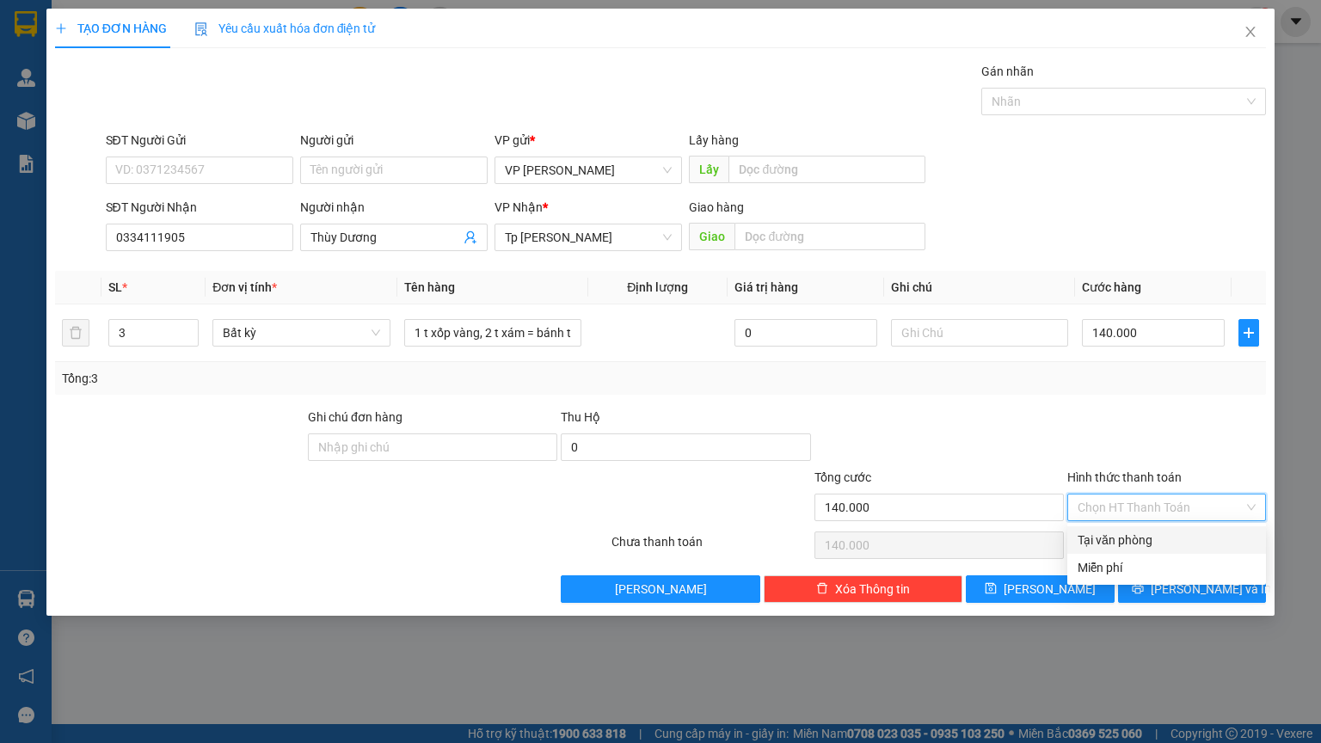
click at [1142, 543] on div "Tại văn phòng" at bounding box center [1167, 540] width 178 height 19
type input "0"
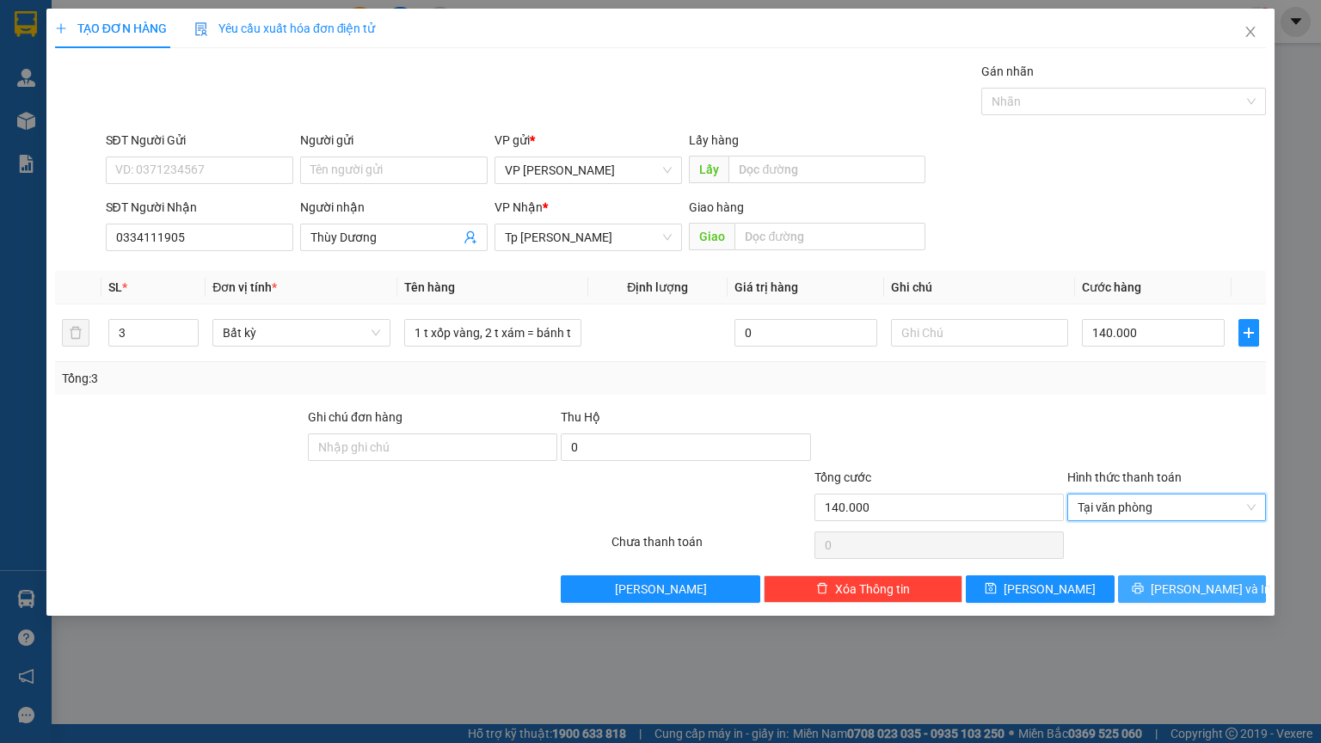
click at [1215, 587] on span "[PERSON_NAME] và In" at bounding box center [1211, 589] width 120 height 19
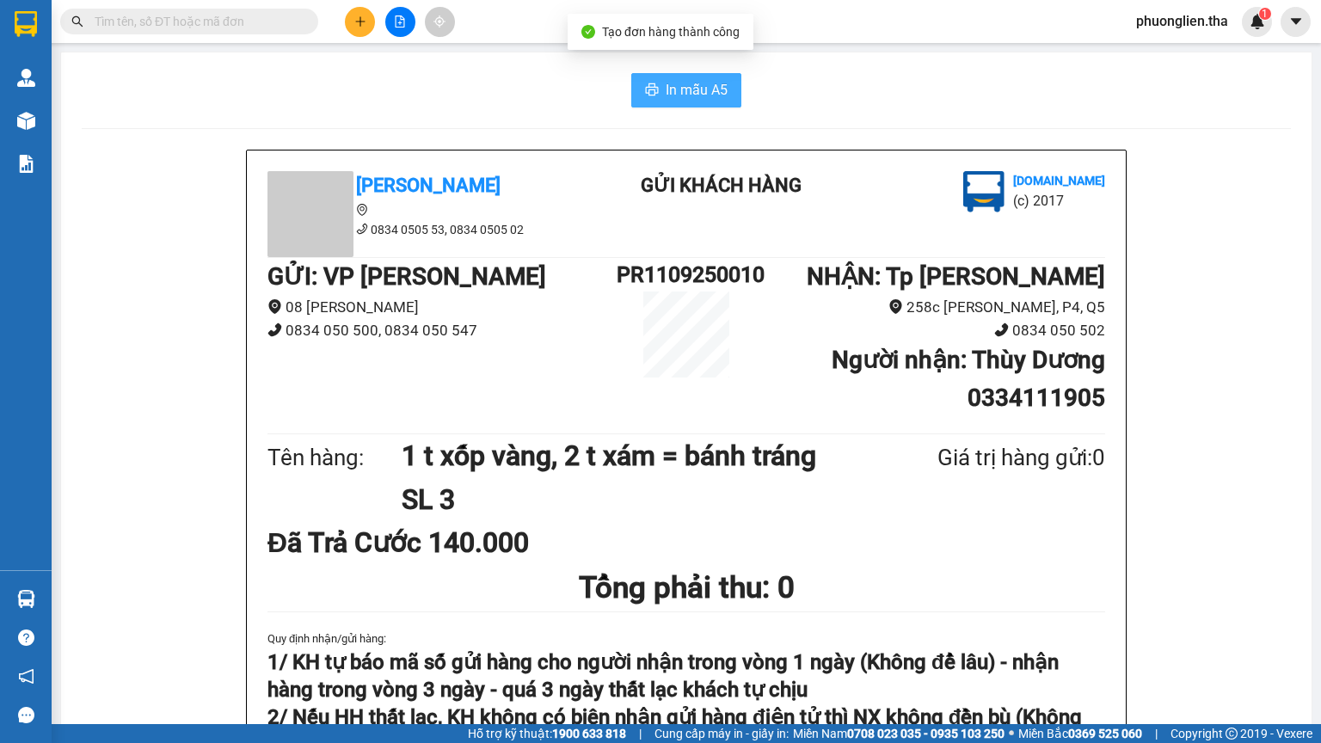
click at [700, 86] on span "In mẫu A5" at bounding box center [697, 90] width 62 height 22
click at [670, 92] on span "In mẫu A5" at bounding box center [697, 90] width 62 height 22
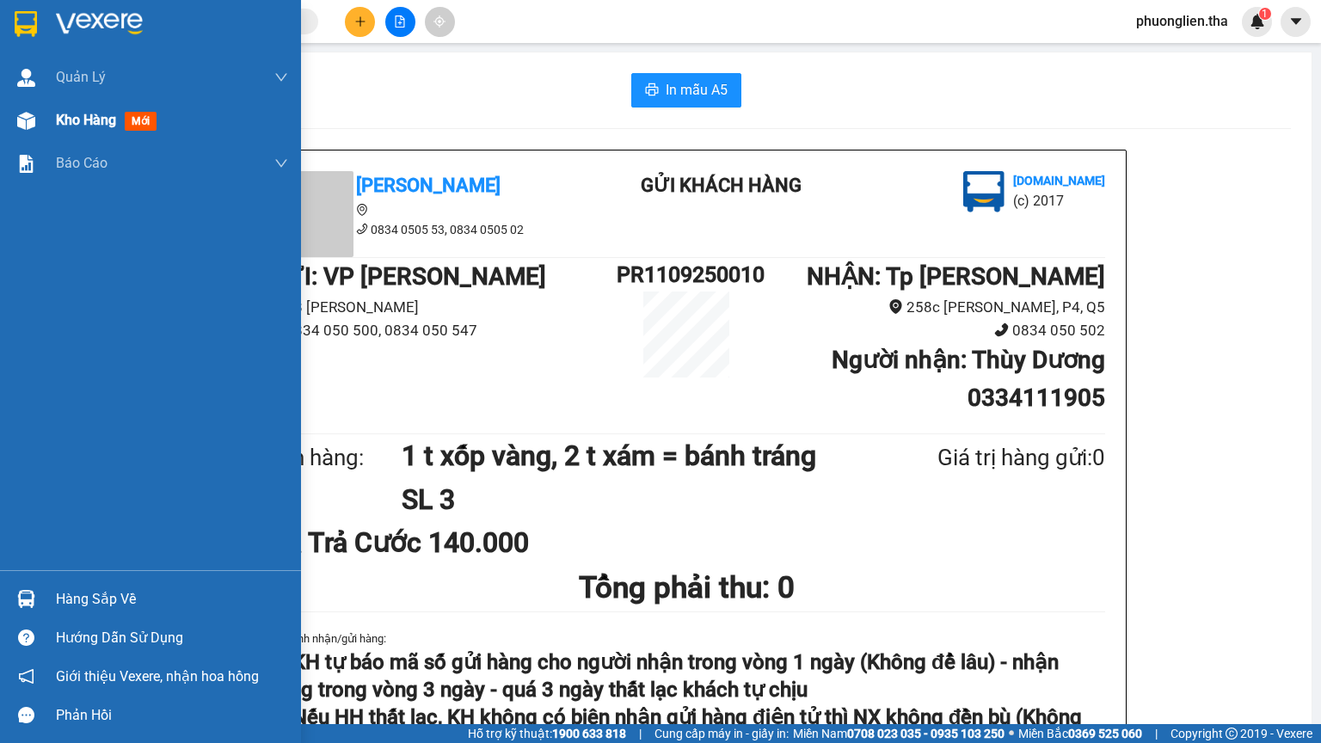
click at [58, 120] on span "Kho hàng" at bounding box center [86, 120] width 60 height 16
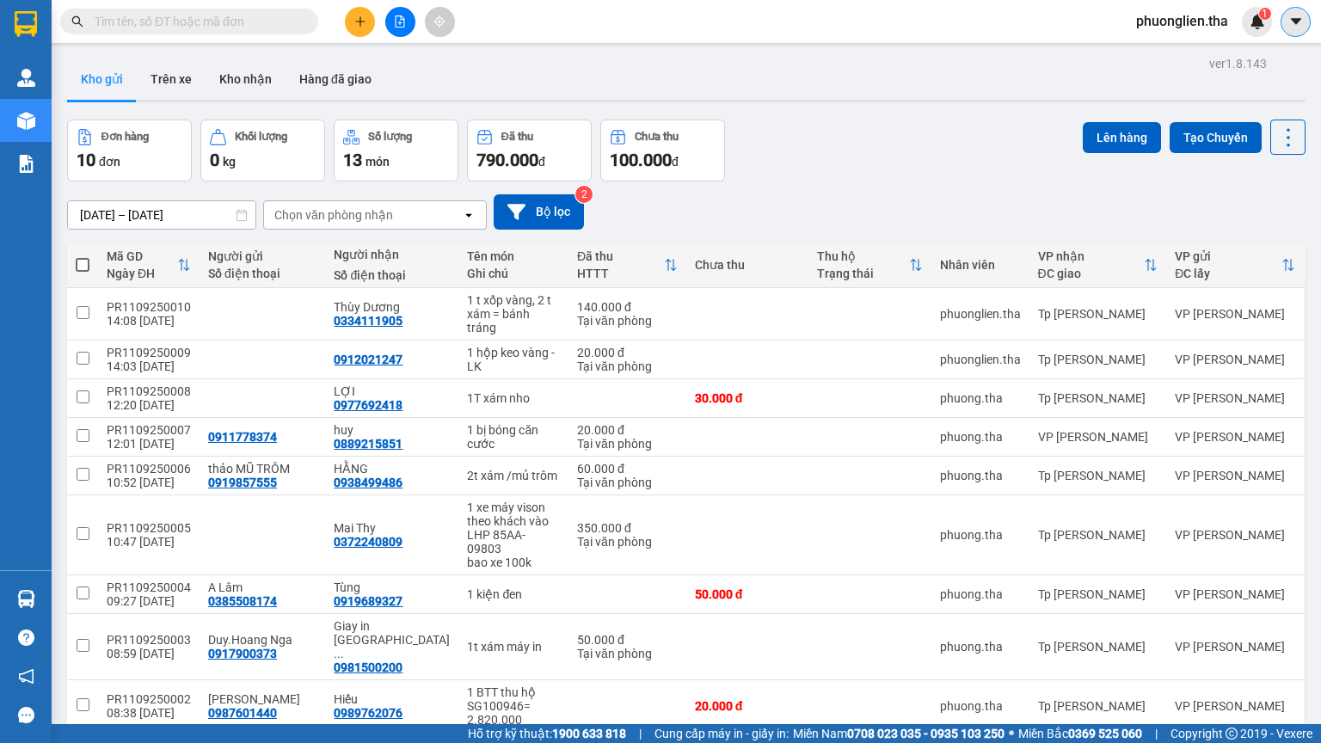
click at [1294, 31] on button at bounding box center [1296, 22] width 30 height 30
click at [1049, 16] on div "Kết quả tìm kiếm ( 0 ) Bộ lọc No Data phuonglien.tha 1" at bounding box center [660, 21] width 1321 height 43
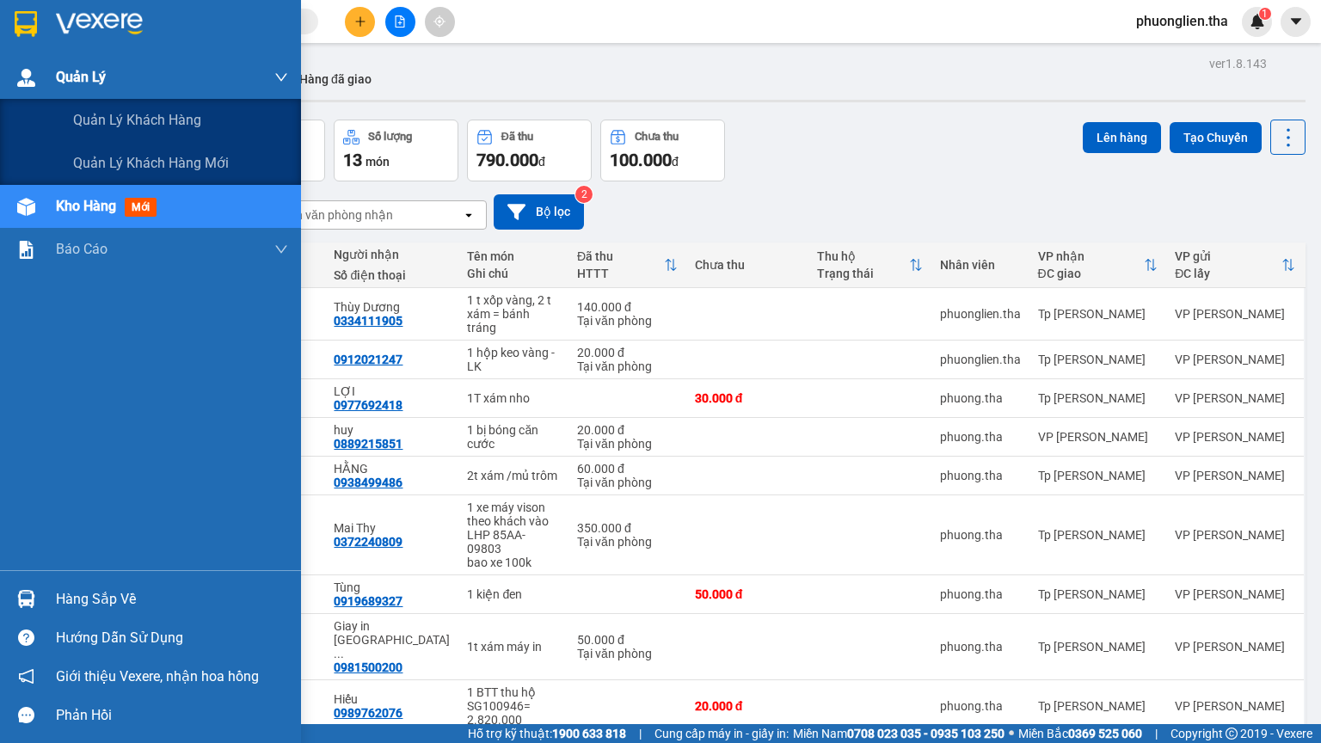
click at [76, 80] on span "Quản Lý" at bounding box center [81, 77] width 50 height 22
click at [138, 121] on span "Quản lý khách hàng" at bounding box center [137, 120] width 128 height 22
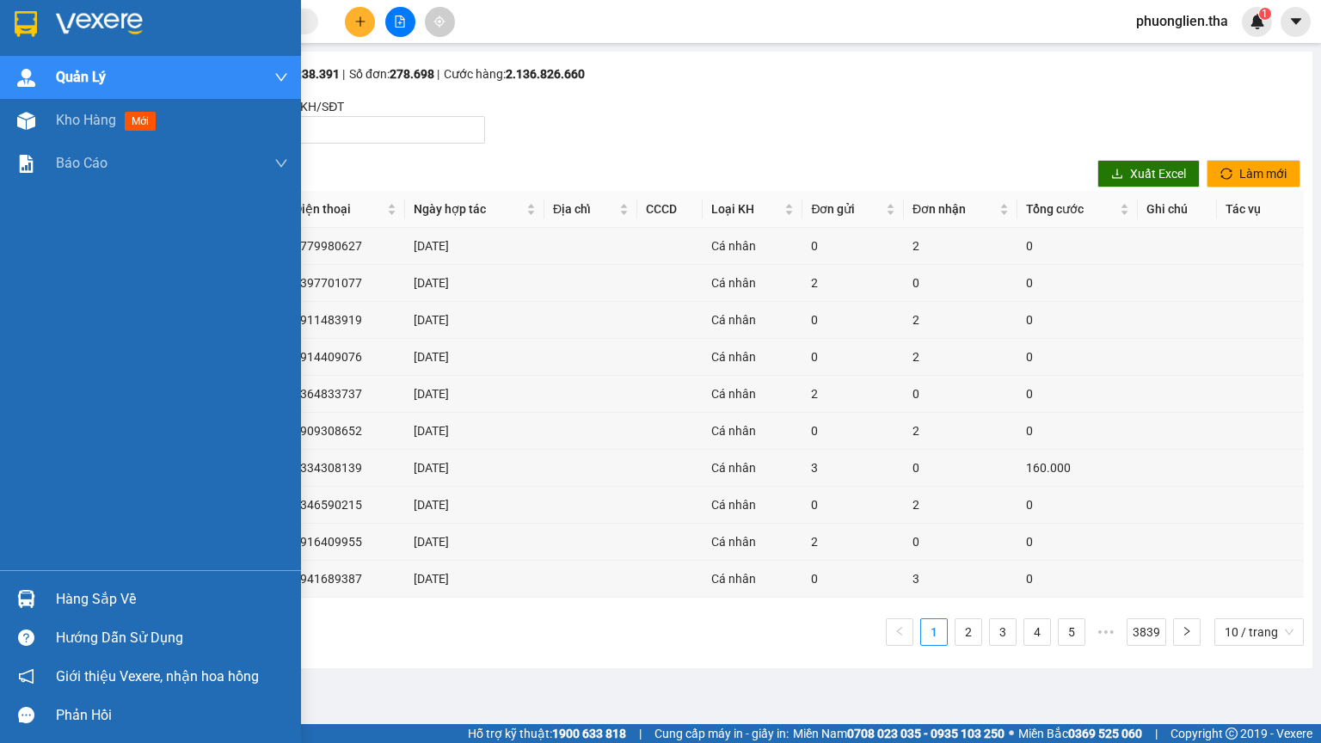
click at [65, 21] on img at bounding box center [99, 24] width 87 height 26
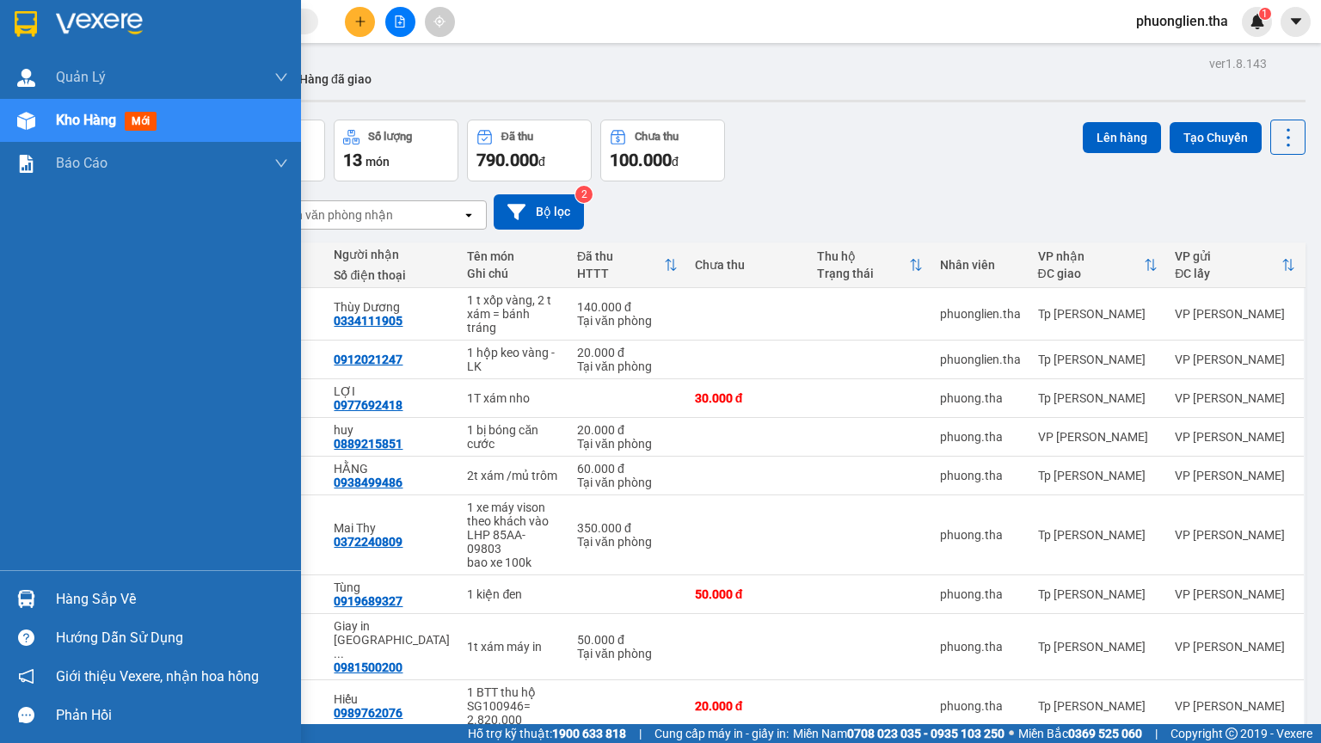
click at [106, 606] on div "Hàng sắp về" at bounding box center [172, 600] width 232 height 26
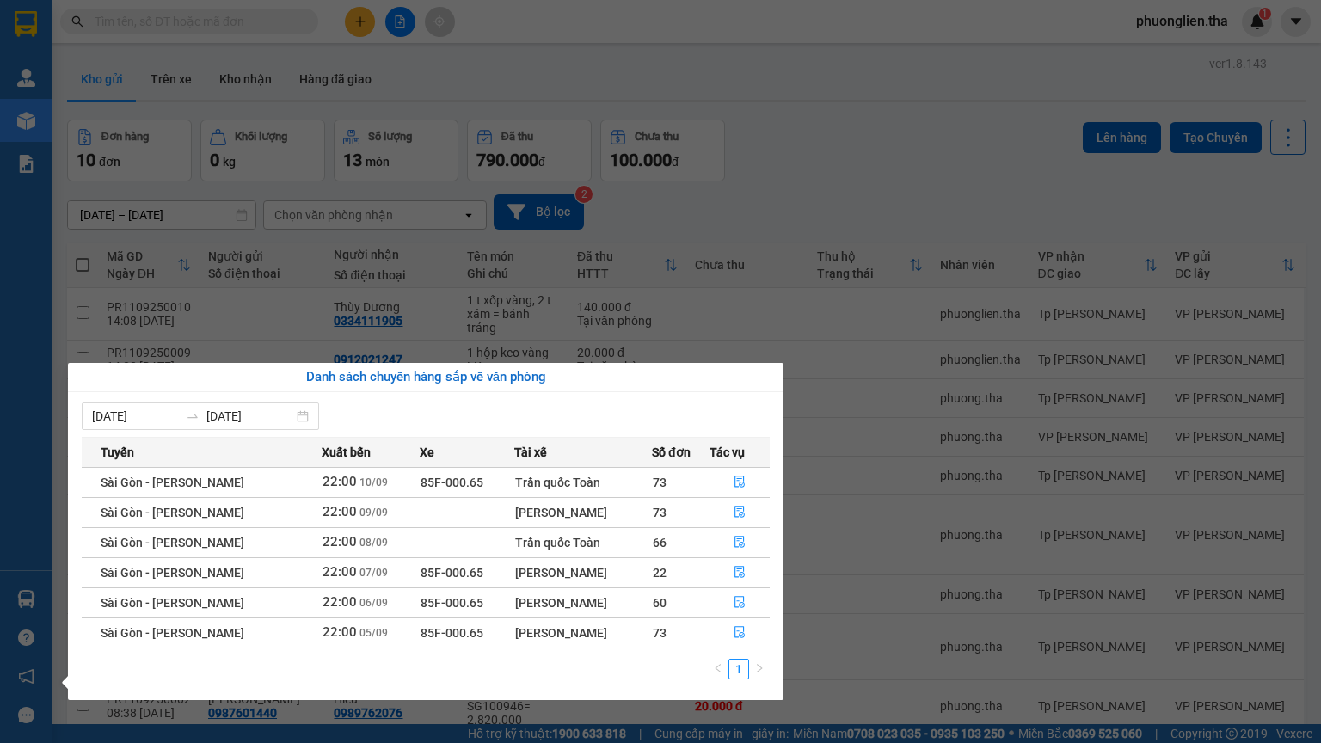
click at [751, 326] on section "Kết quả tìm kiếm ( 0 ) Bộ lọc No Data phuonglien.tha 1 Quản [PERSON_NAME] lý kh…" at bounding box center [660, 371] width 1321 height 743
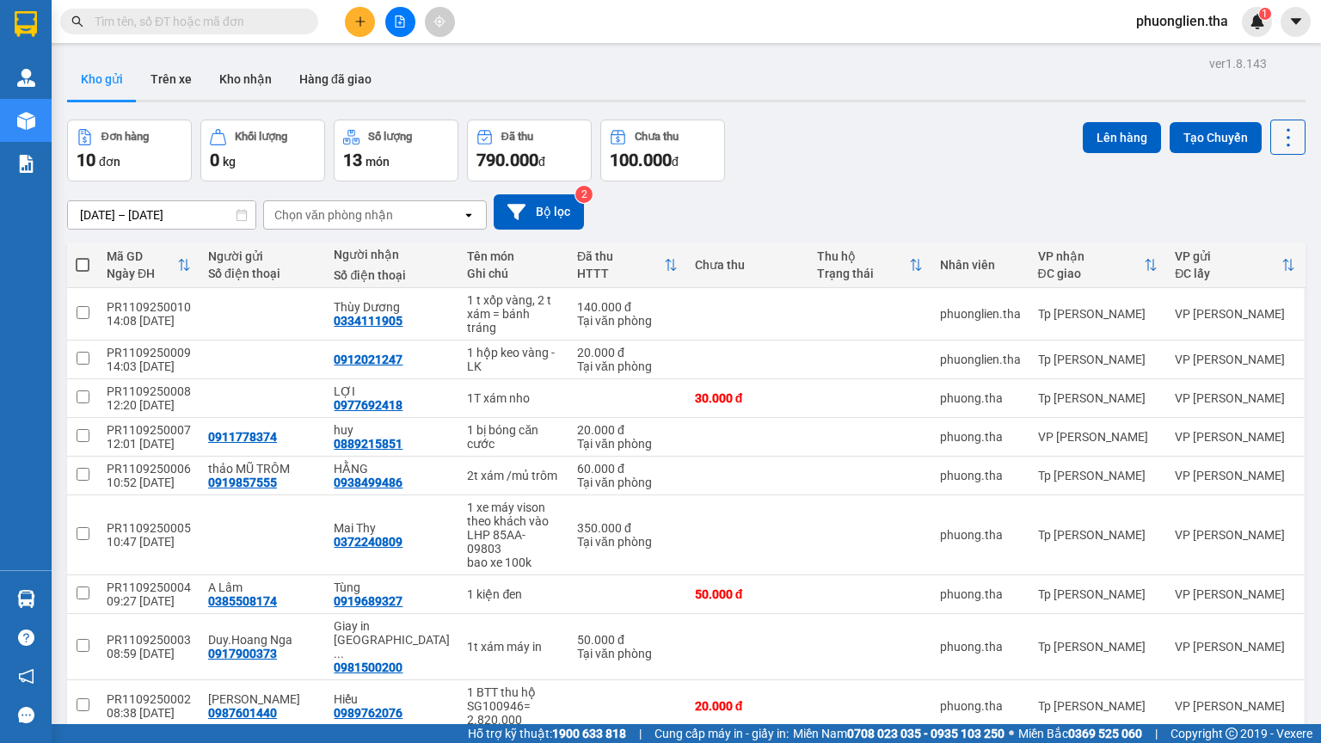
click at [1281, 134] on icon at bounding box center [1288, 138] width 24 height 24
click at [1121, 194] on div "[DATE] – [DATE] Press the down arrow key to interact with the calendar and sele…" at bounding box center [686, 211] width 1238 height 35
click at [1258, 17] on img at bounding box center [1257, 21] width 15 height 15
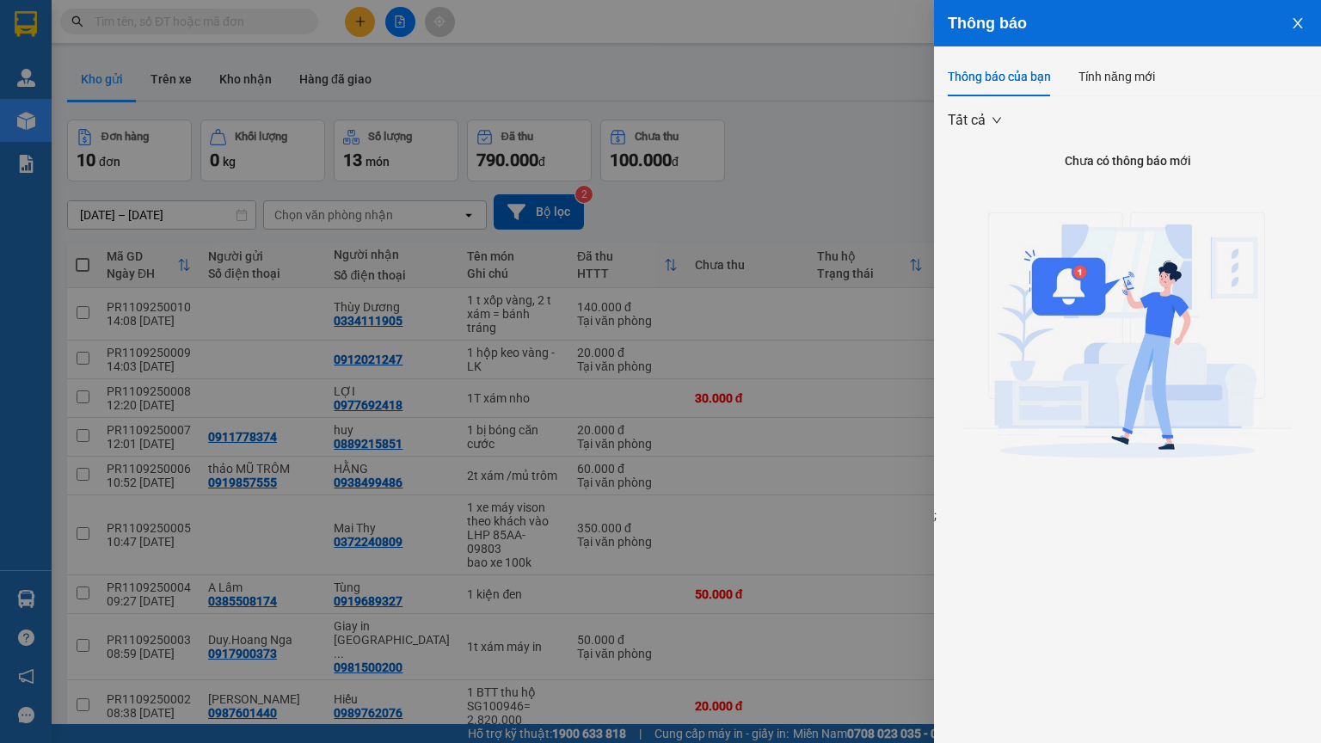
click at [1297, 19] on icon "close" at bounding box center [1298, 23] width 14 height 14
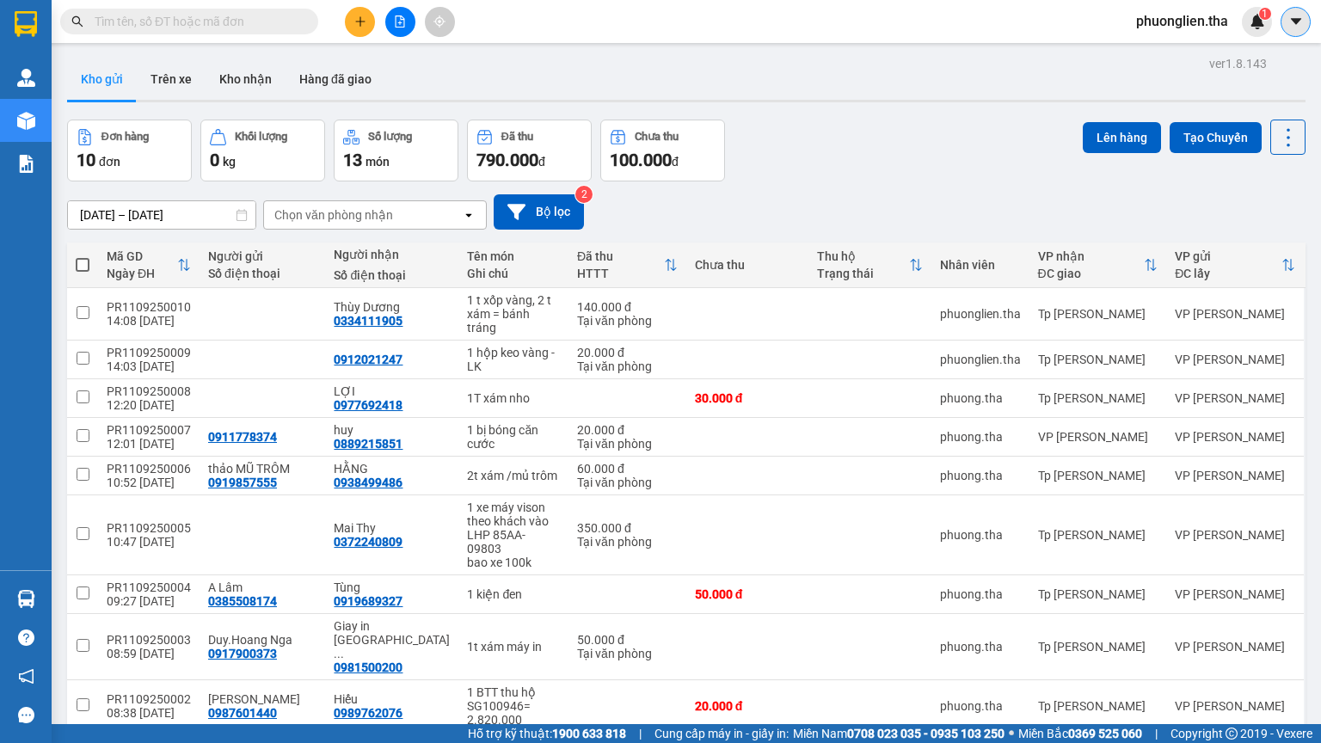
click at [1296, 15] on icon "caret-down" at bounding box center [1295, 21] width 15 height 15
click at [1054, 28] on div "Kết quả tìm kiếm ( 0 ) Bộ lọc No Data phuonglien.tha 1" at bounding box center [660, 21] width 1321 height 43
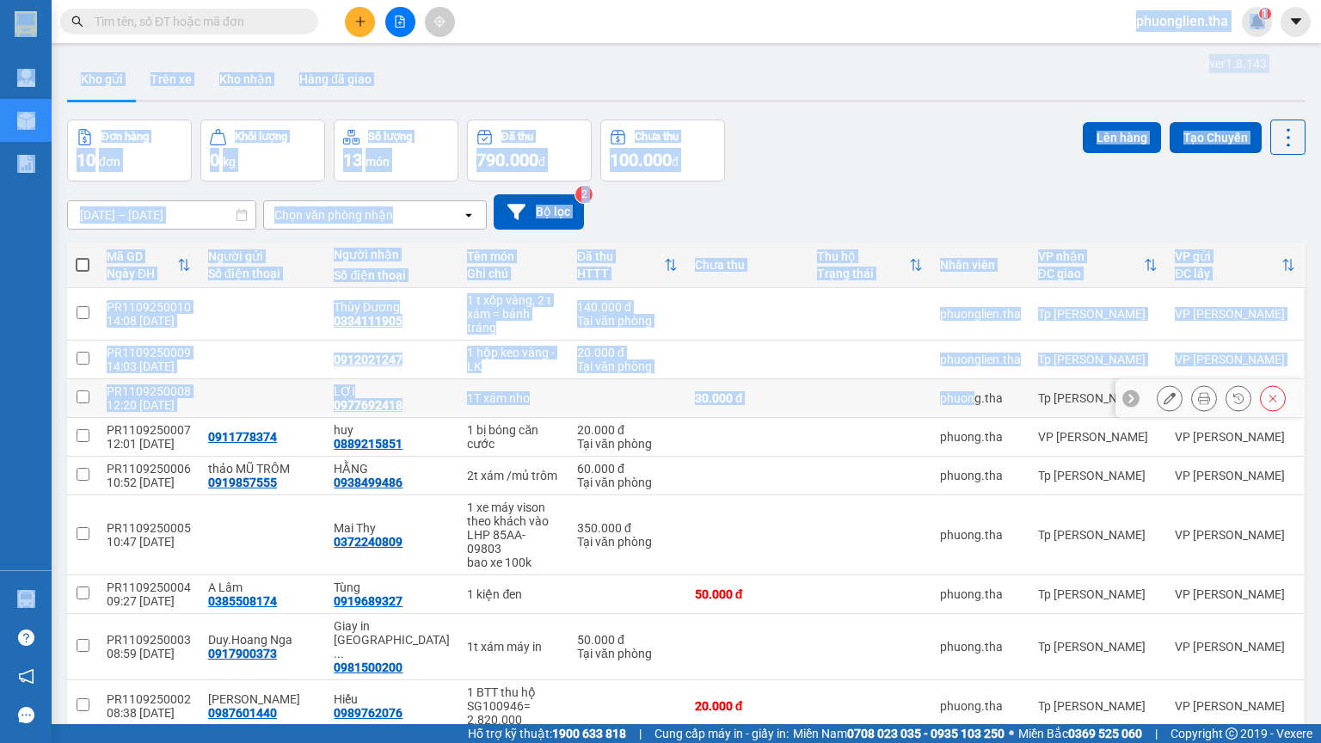
drag, startPoint x: 1064, startPoint y: 23, endPoint x: 962, endPoint y: 371, distance: 362.2
click at [962, 371] on section "Kết quả tìm kiếm ( 0 ) Bộ lọc No Data phuonglien.tha 1 Quản [PERSON_NAME] lý kh…" at bounding box center [660, 371] width 1321 height 743
click at [1015, 71] on div "Kho gửi Trên xe Kho nhận Hàng đã giao" at bounding box center [686, 81] width 1238 height 46
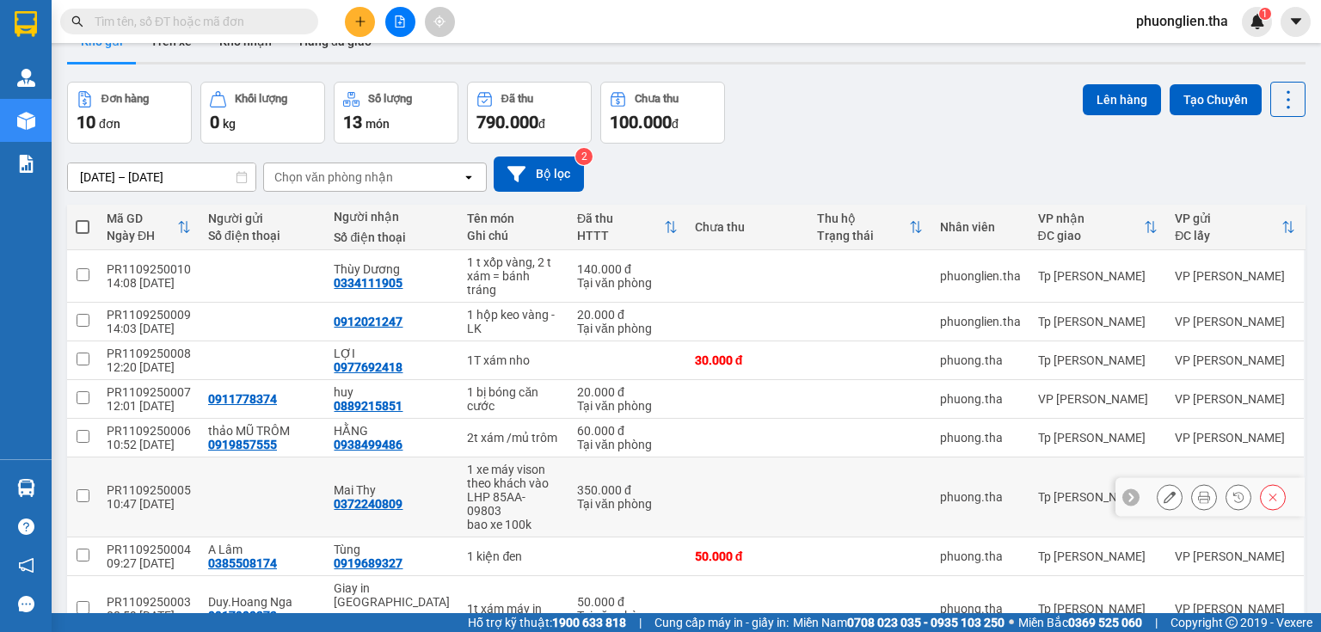
scroll to position [33, 0]
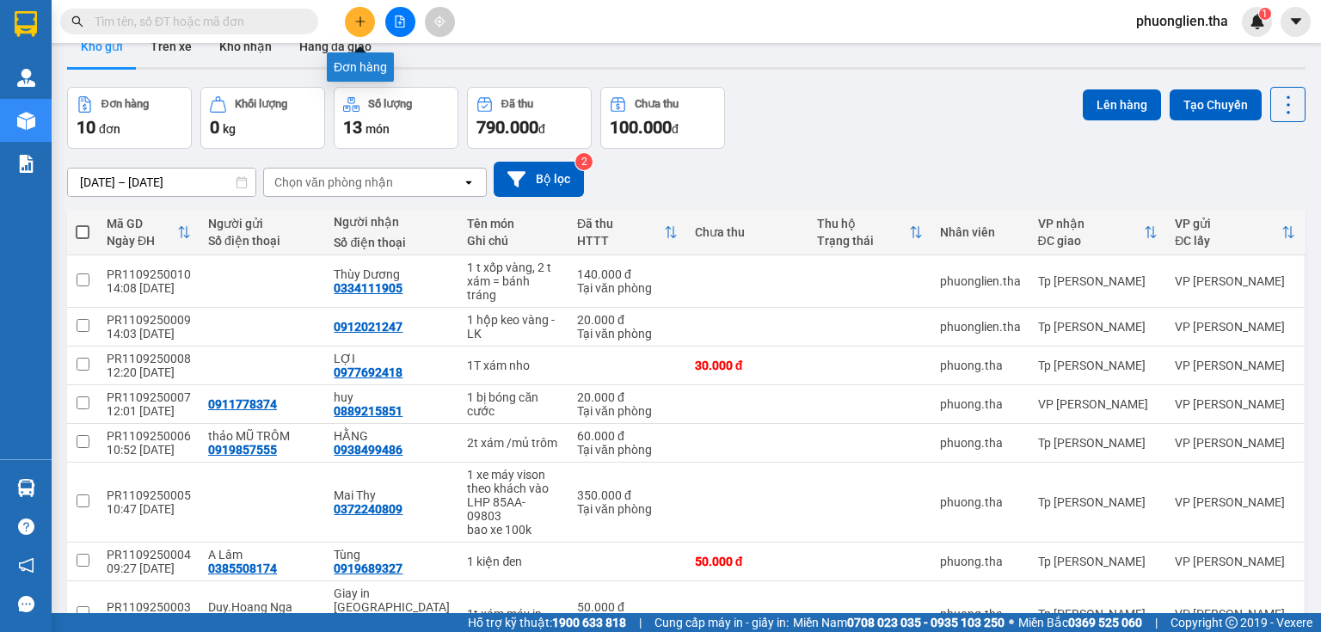
click at [351, 18] on button at bounding box center [360, 22] width 30 height 30
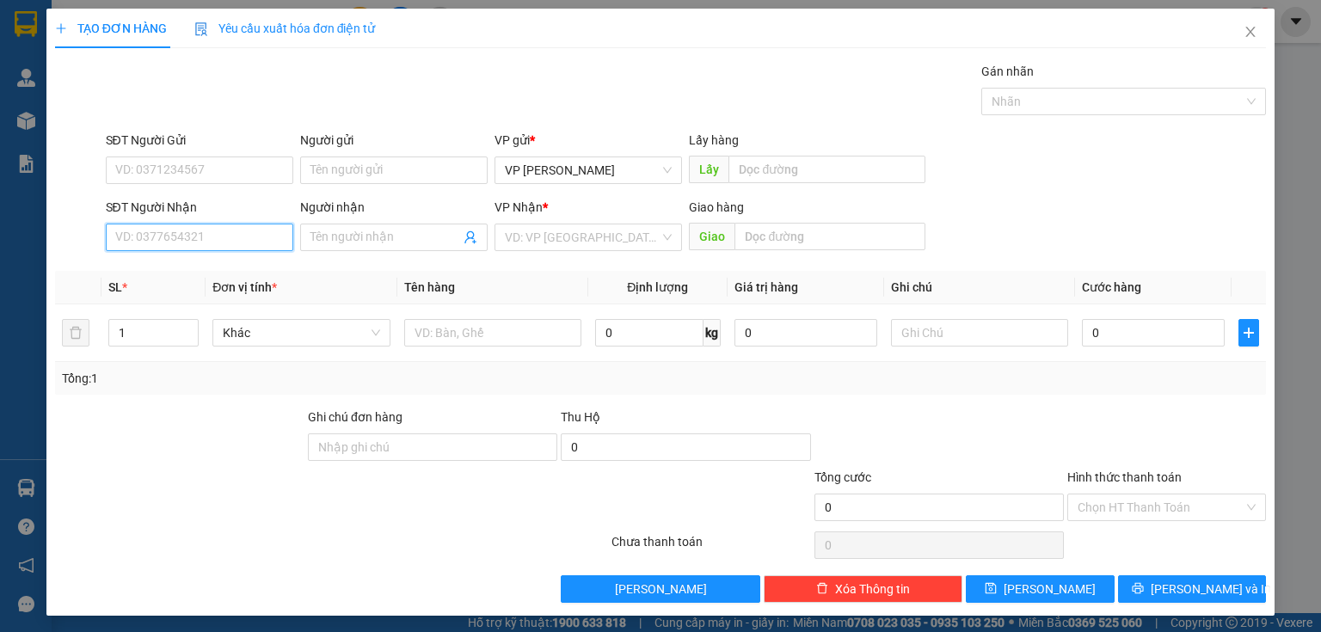
click at [163, 241] on input "SĐT Người Nhận" at bounding box center [199, 238] width 187 height 28
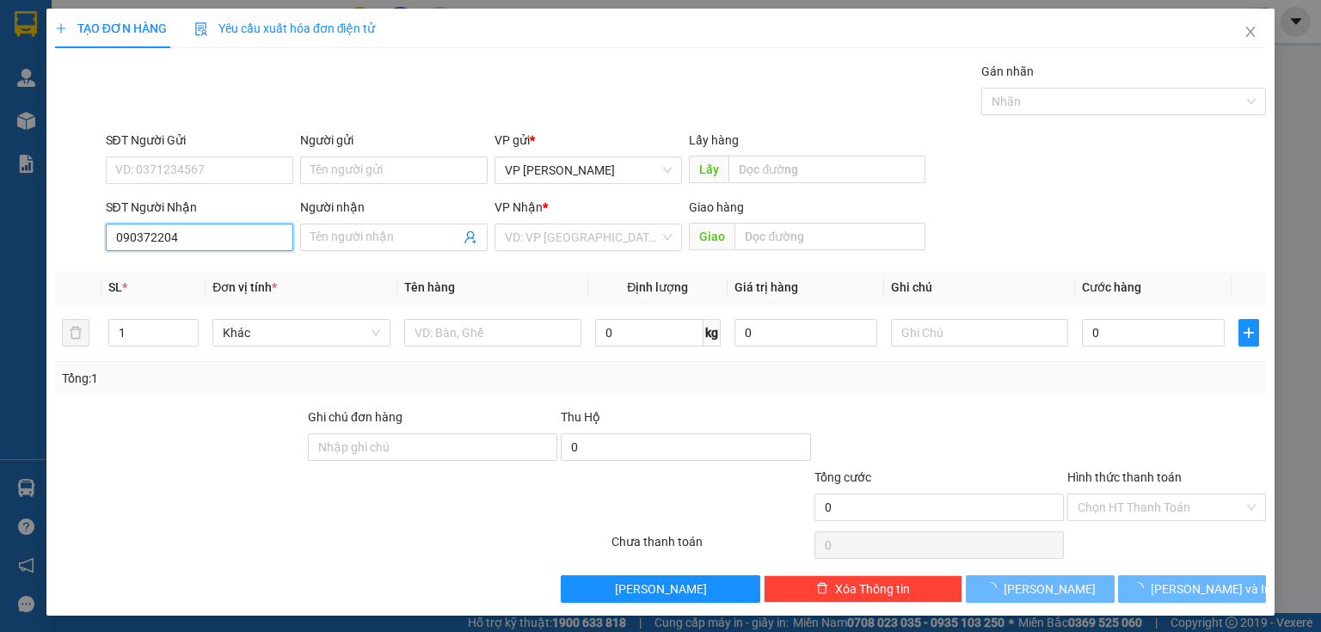
type input "0903722045"
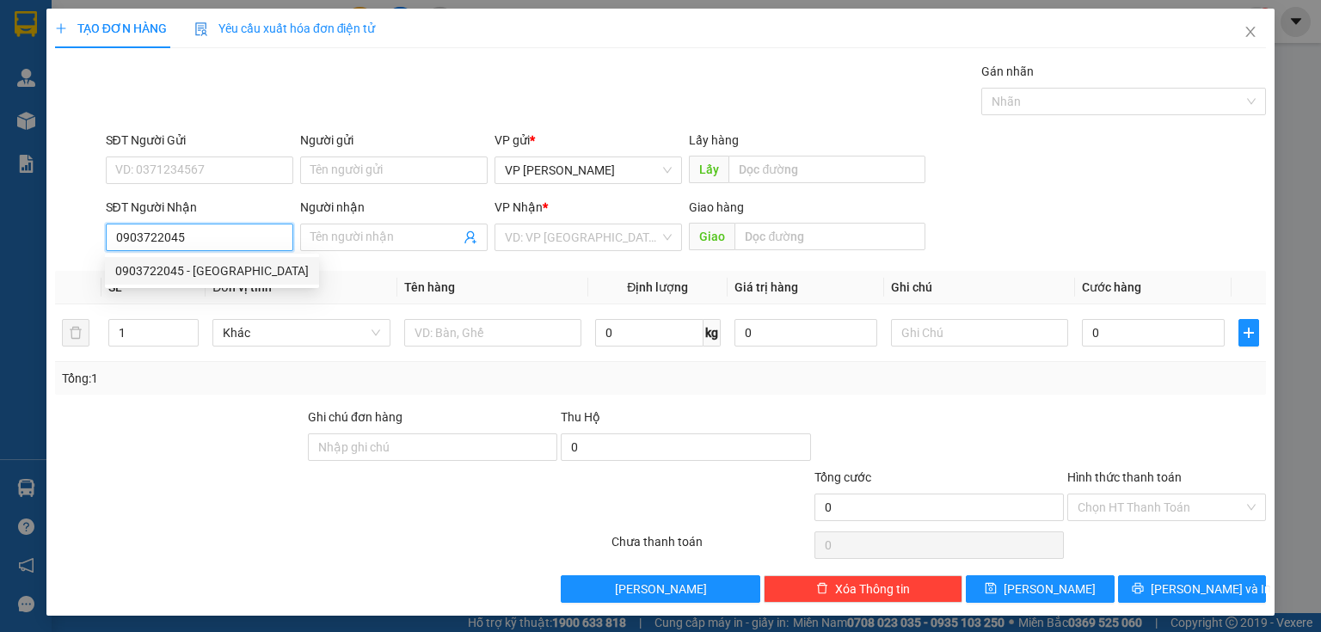
click at [204, 269] on div "0903722045 - [GEOGRAPHIC_DATA]" at bounding box center [212, 270] width 194 height 19
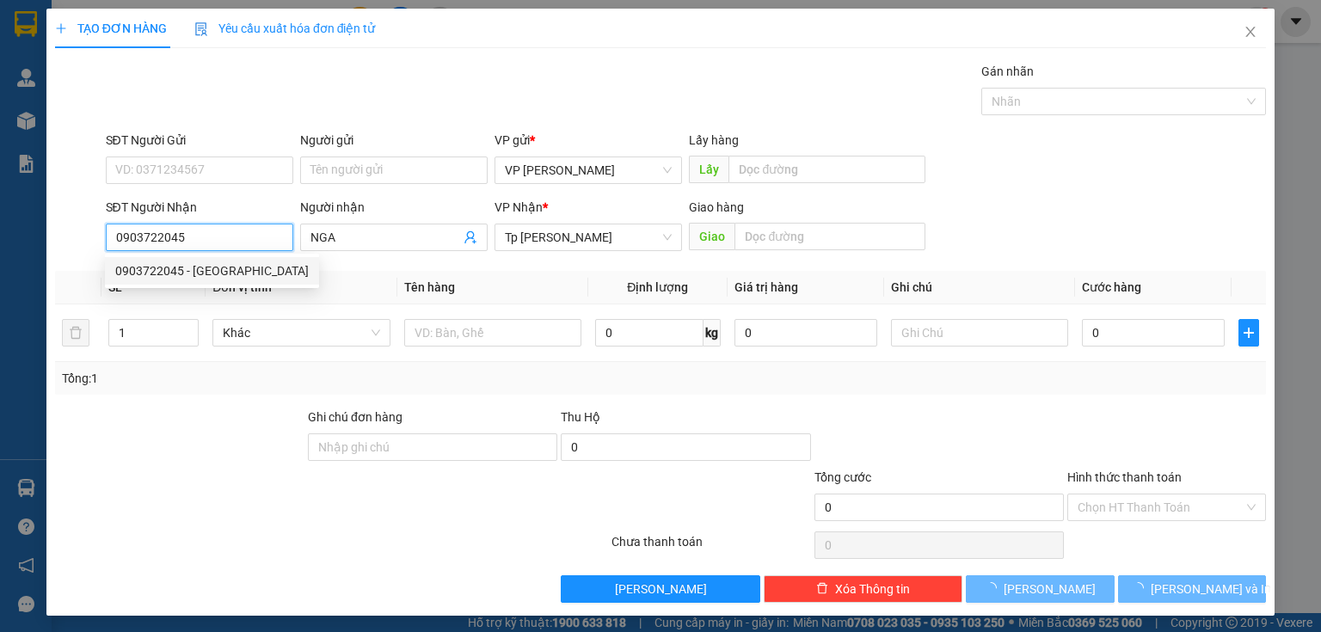
type input "NGA"
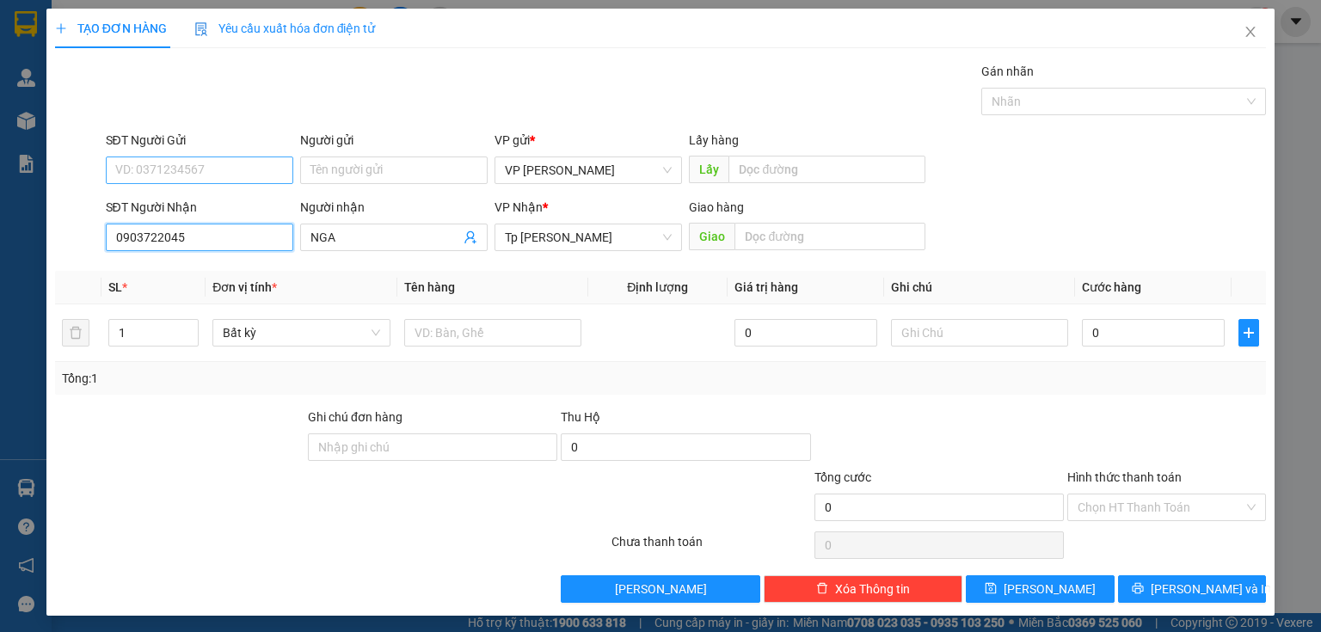
type input "0903722045"
click at [129, 165] on input "SĐT Người Gửi" at bounding box center [199, 171] width 187 height 28
click at [141, 163] on input "SĐT Người Gửi" at bounding box center [199, 171] width 187 height 28
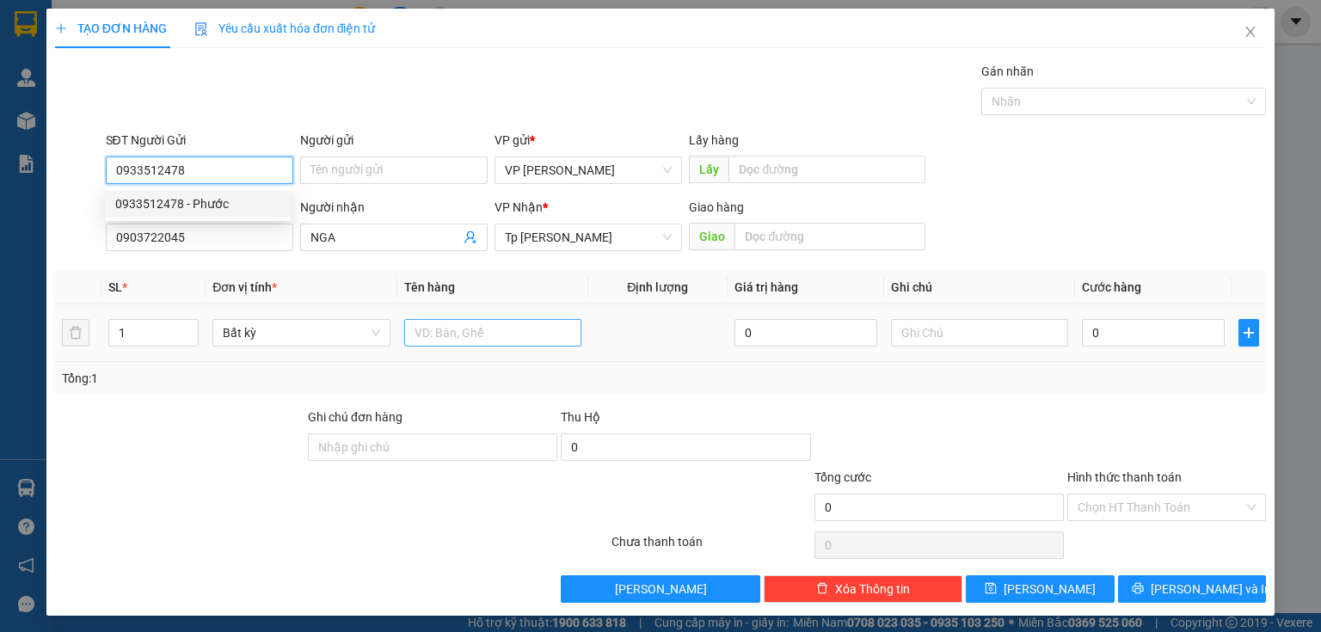
type input "0933512478"
click at [472, 338] on input "text" at bounding box center [492, 333] width 177 height 28
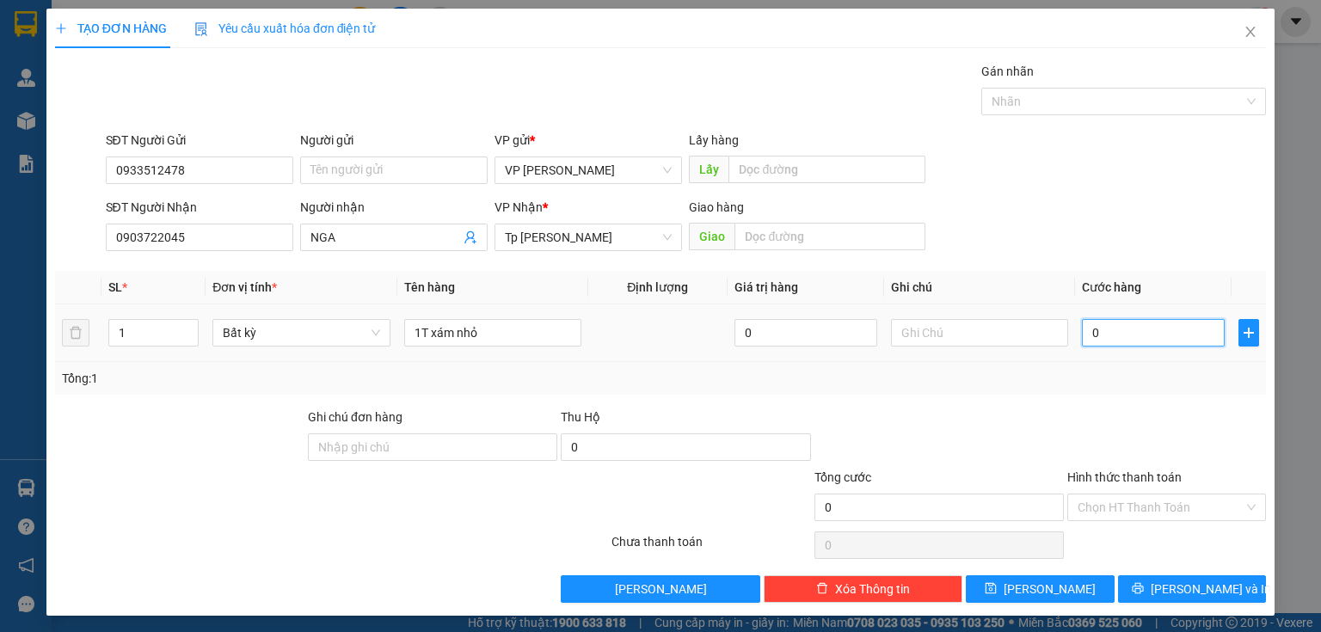
click at [1158, 339] on input "0" at bounding box center [1153, 333] width 143 height 28
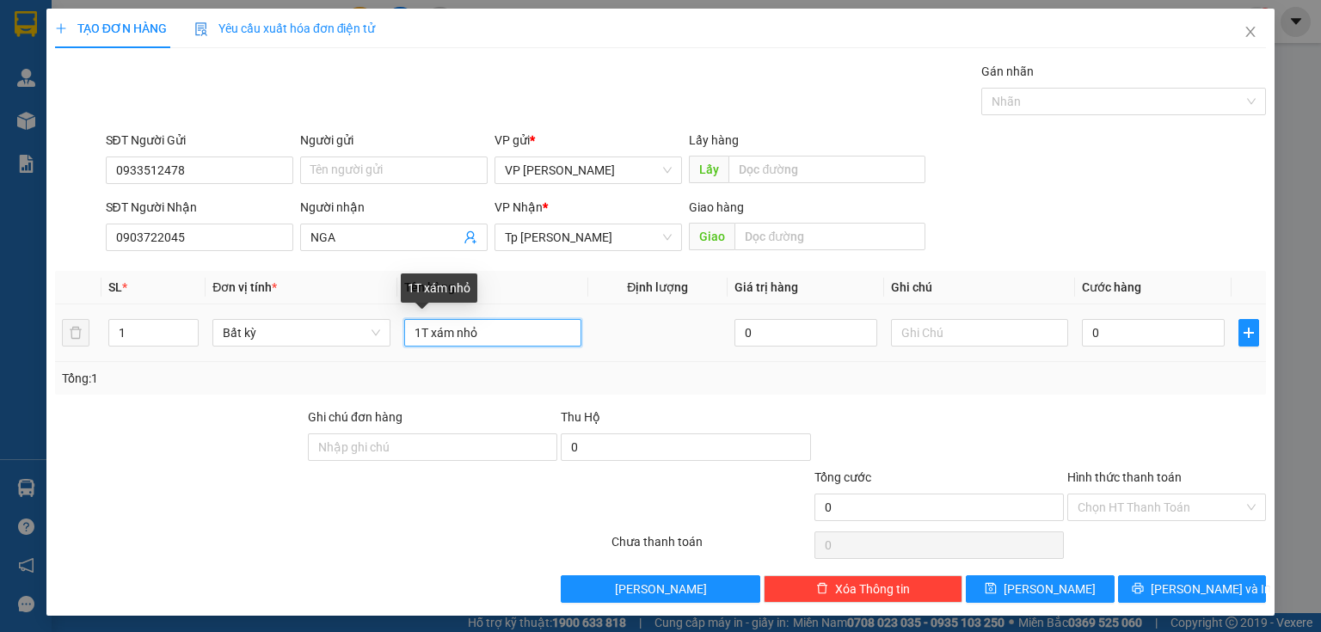
click at [513, 332] on input "1T xám nhỏ" at bounding box center [492, 333] width 177 height 28
type input "1T xám nhỏ tỏi"
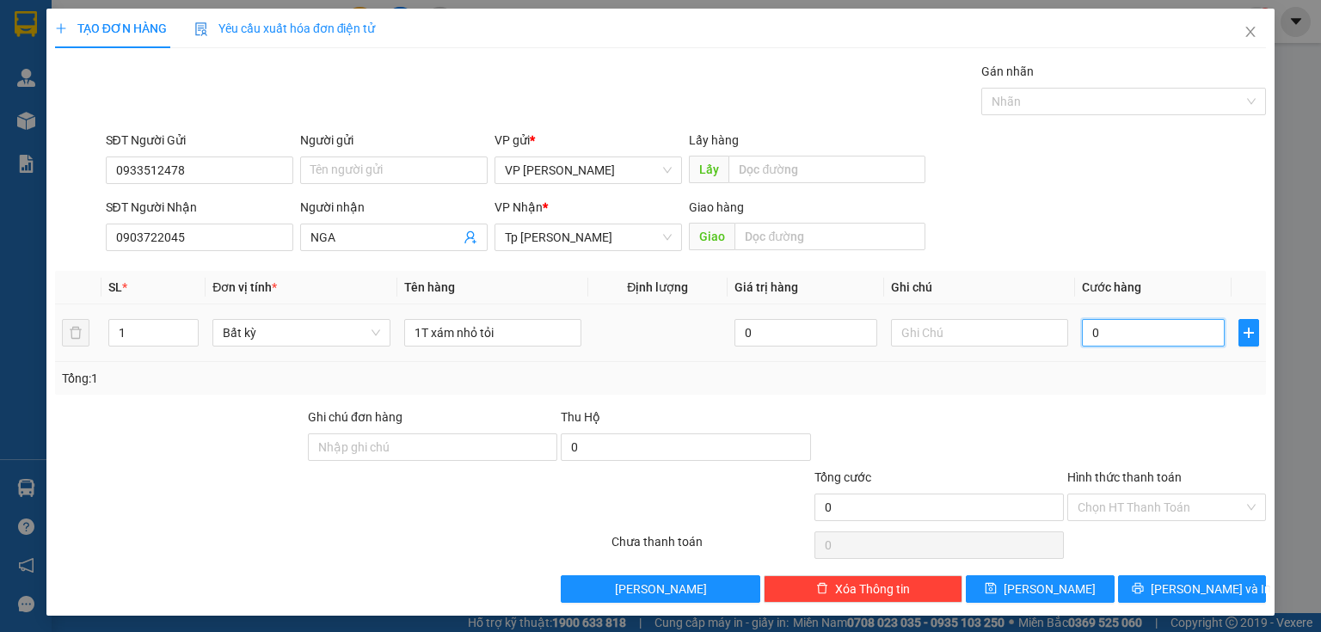
click at [1094, 337] on input "0" at bounding box center [1153, 333] width 143 height 28
type input "3"
type input "30"
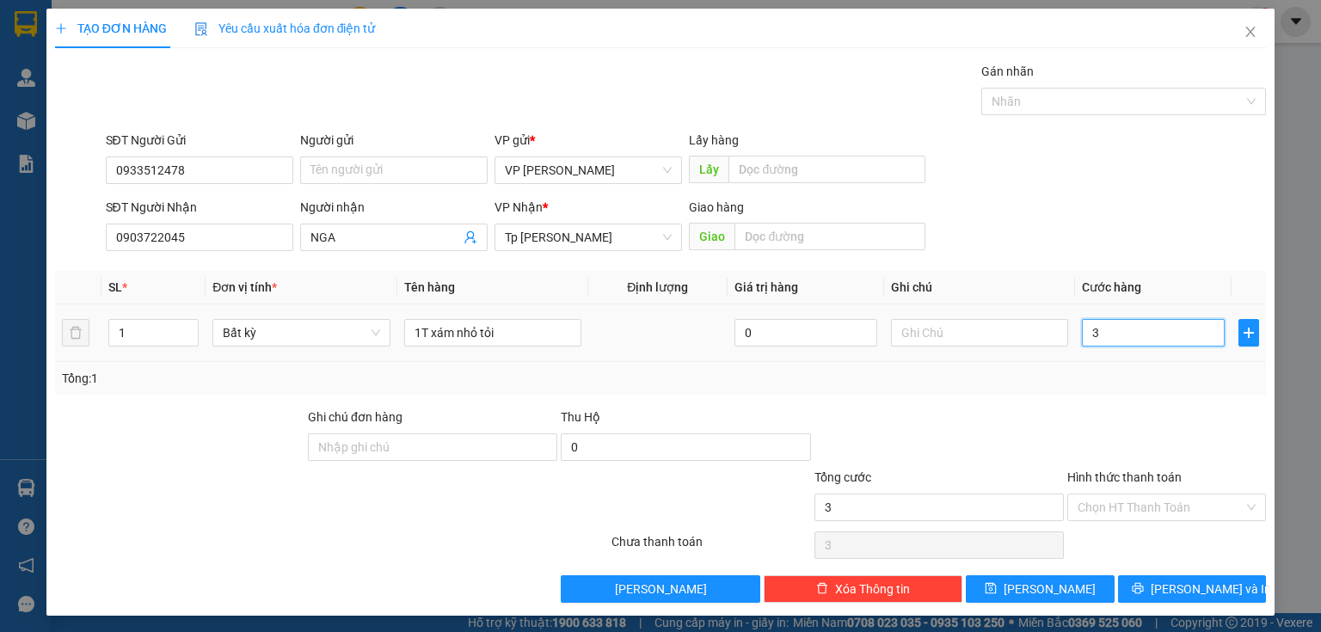
type input "30"
type input "30.000"
click at [977, 512] on input "30.000" at bounding box center [938, 508] width 249 height 28
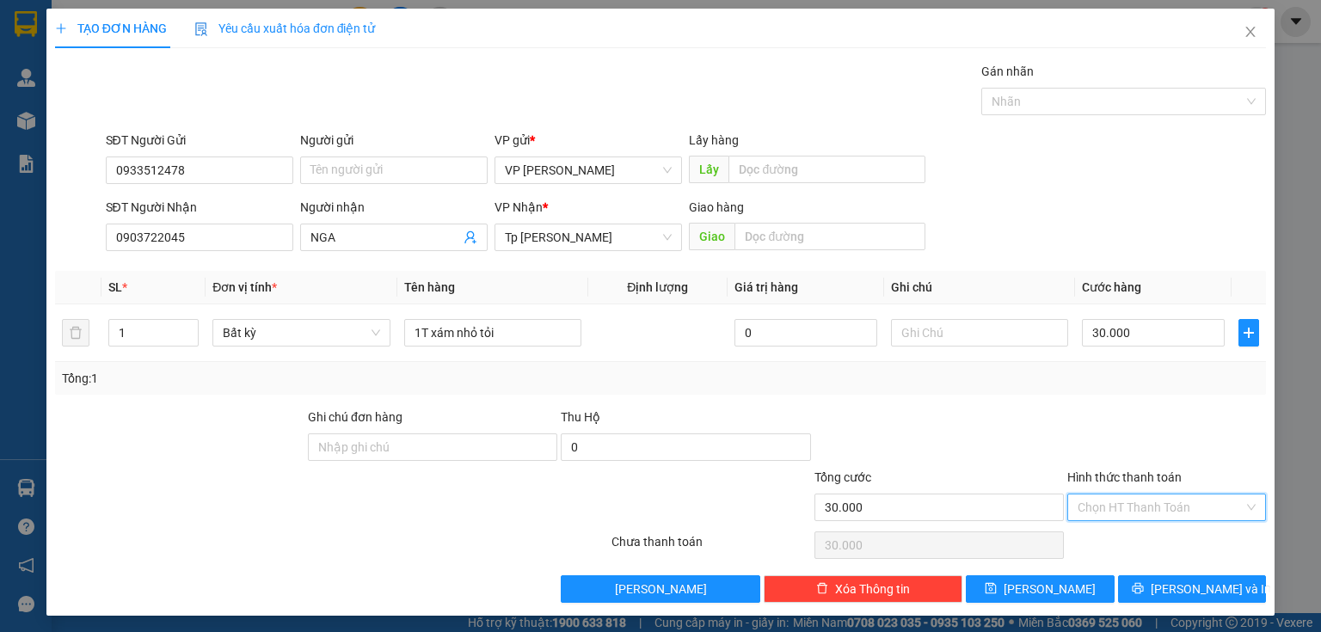
click at [1171, 511] on input "Hình thức thanh toán" at bounding box center [1161, 508] width 166 height 26
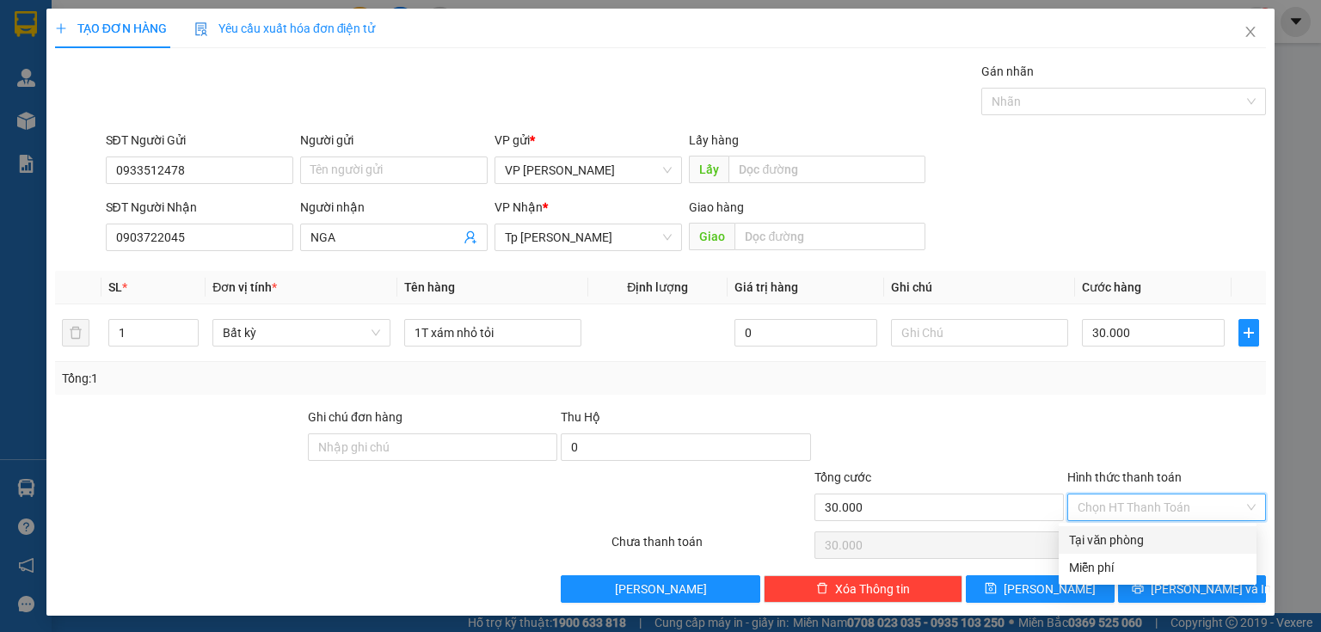
click at [1134, 544] on div "Tại văn phòng" at bounding box center [1157, 540] width 177 height 19
type input "0"
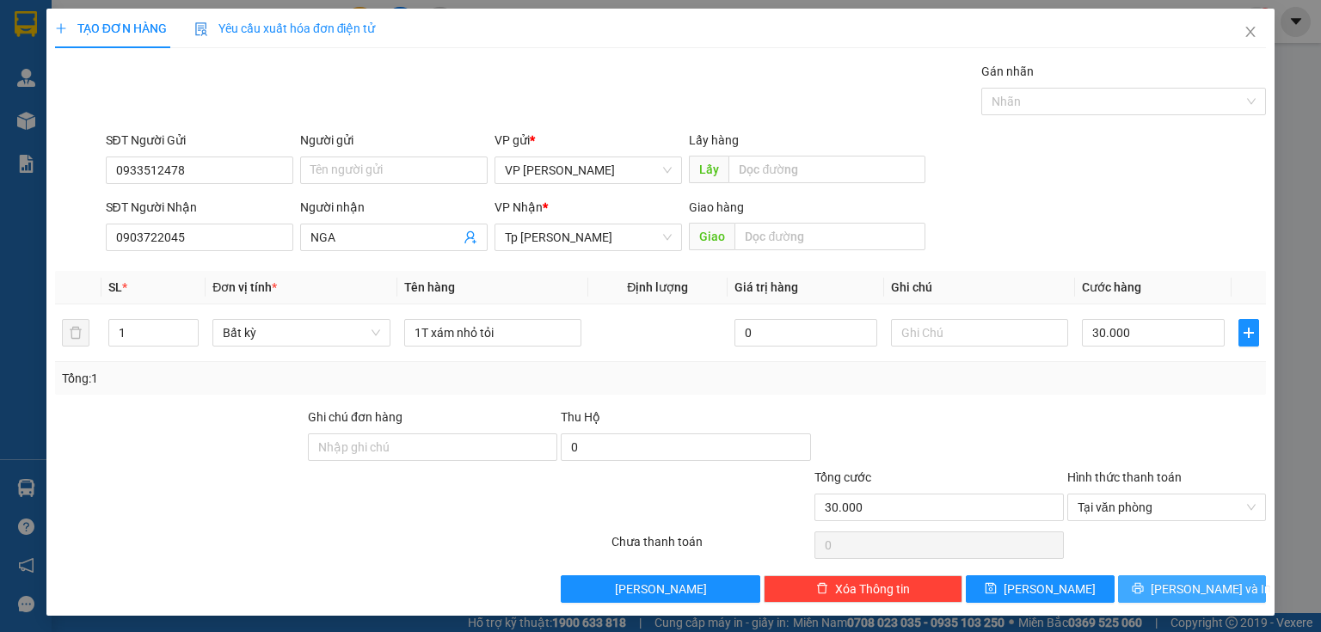
click at [1186, 592] on span "[PERSON_NAME] và In" at bounding box center [1211, 589] width 120 height 19
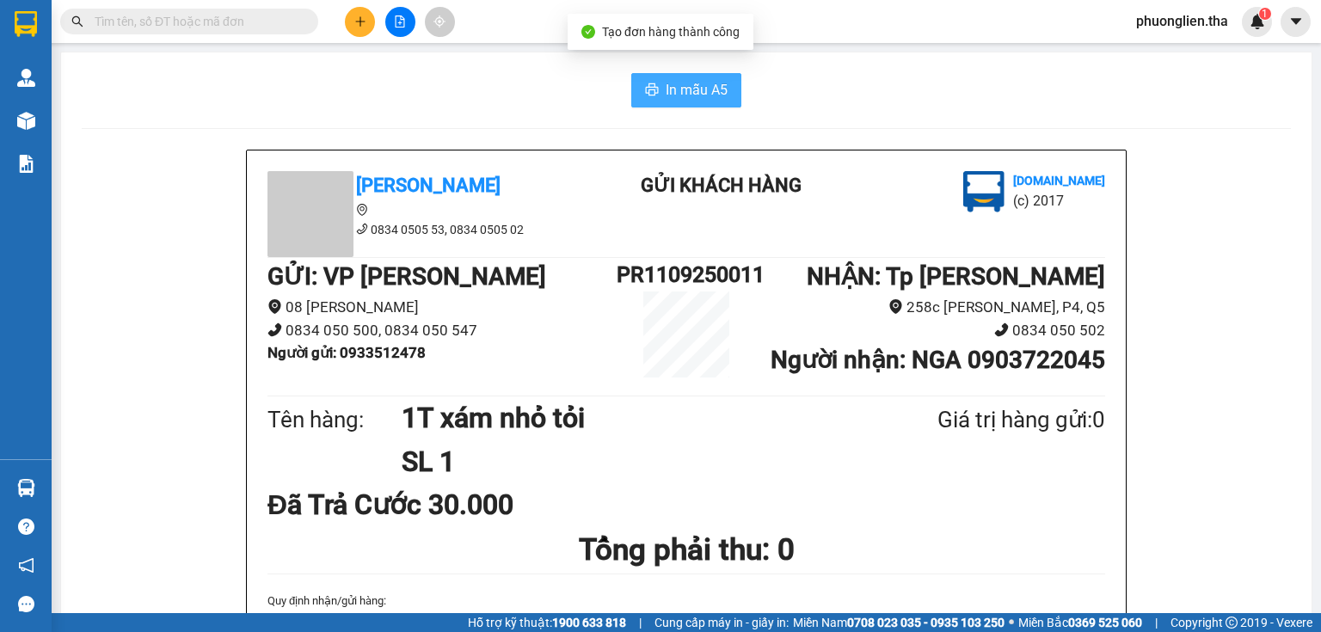
click at [689, 89] on span "In mẫu A5" at bounding box center [697, 90] width 62 height 22
click at [701, 83] on span "In mẫu A5" at bounding box center [697, 90] width 62 height 22
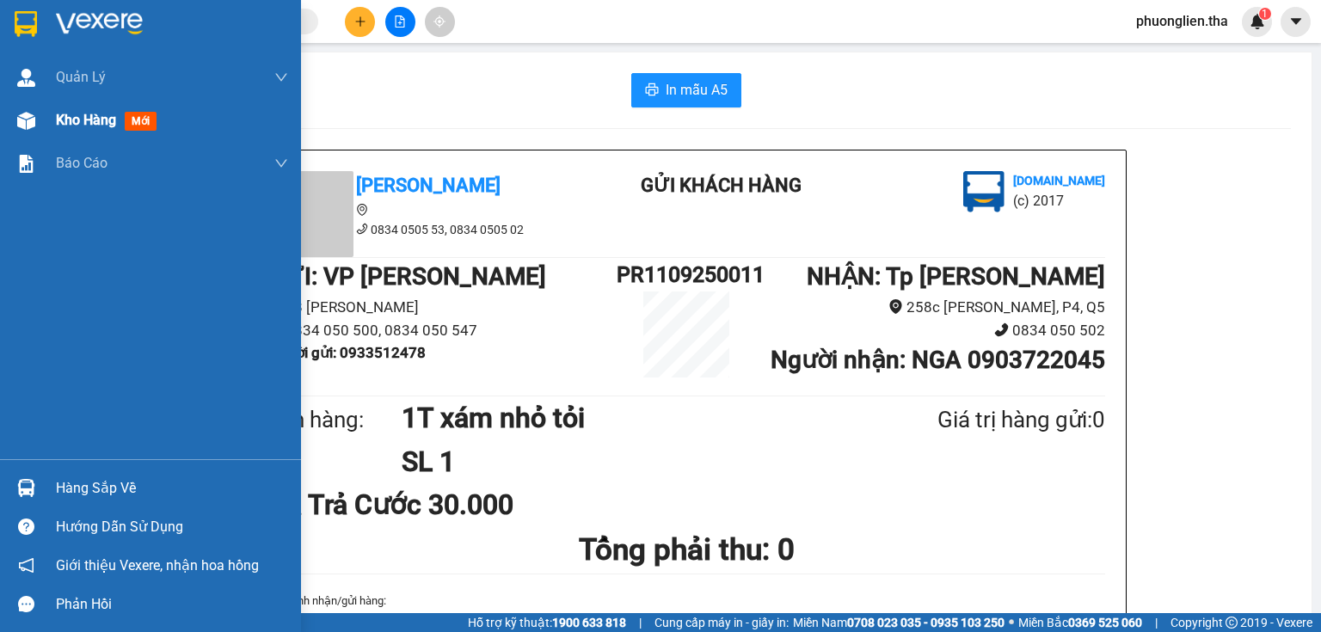
click at [84, 126] on span "Kho hàng" at bounding box center [86, 120] width 60 height 16
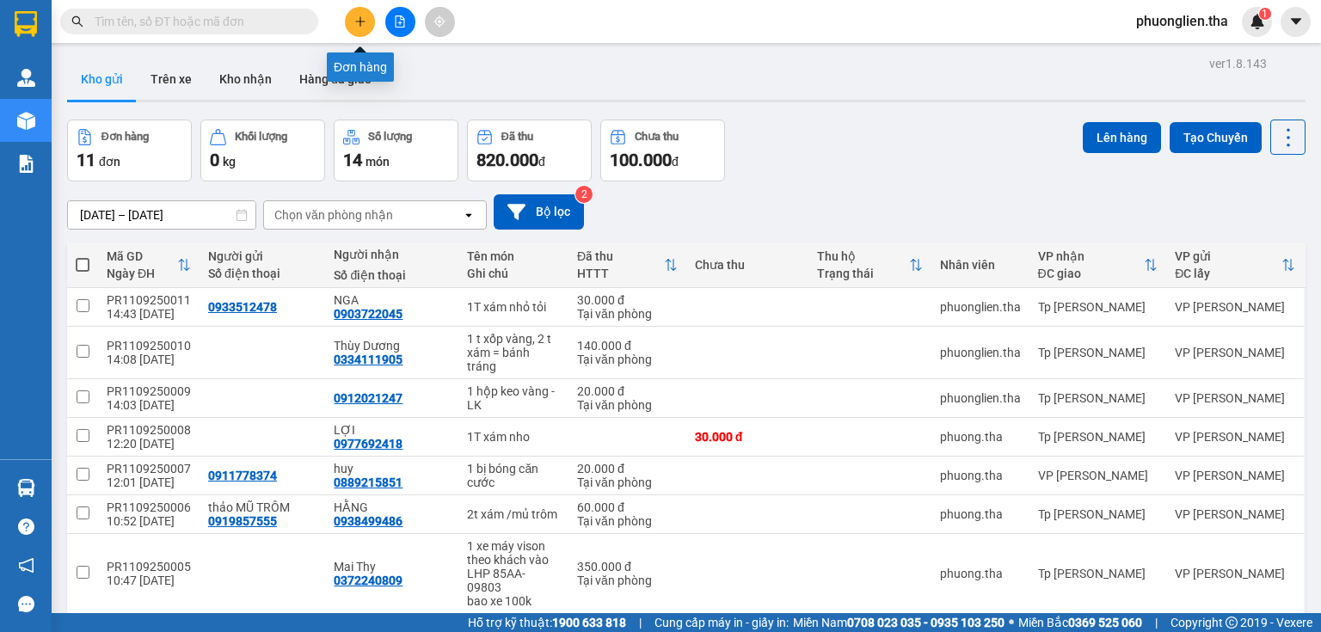
click at [361, 21] on icon "plus" at bounding box center [360, 21] width 12 height 12
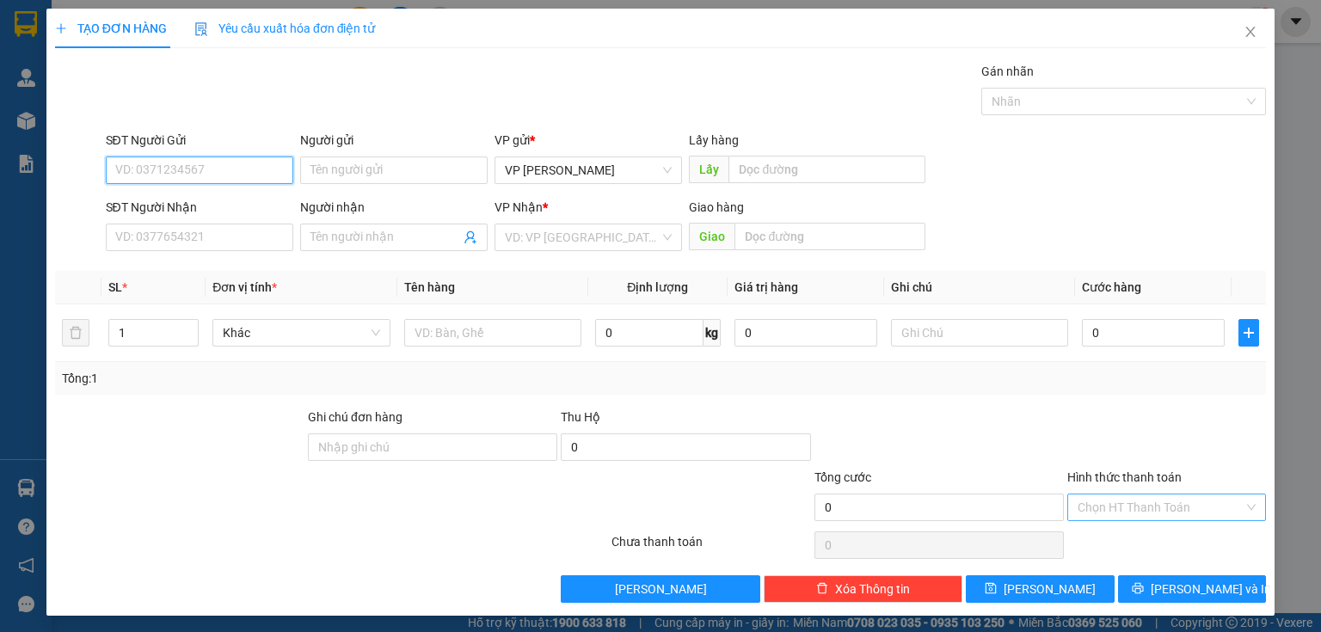
click at [1244, 502] on div "Chọn HT Thanh Toán" at bounding box center [1166, 508] width 199 height 28
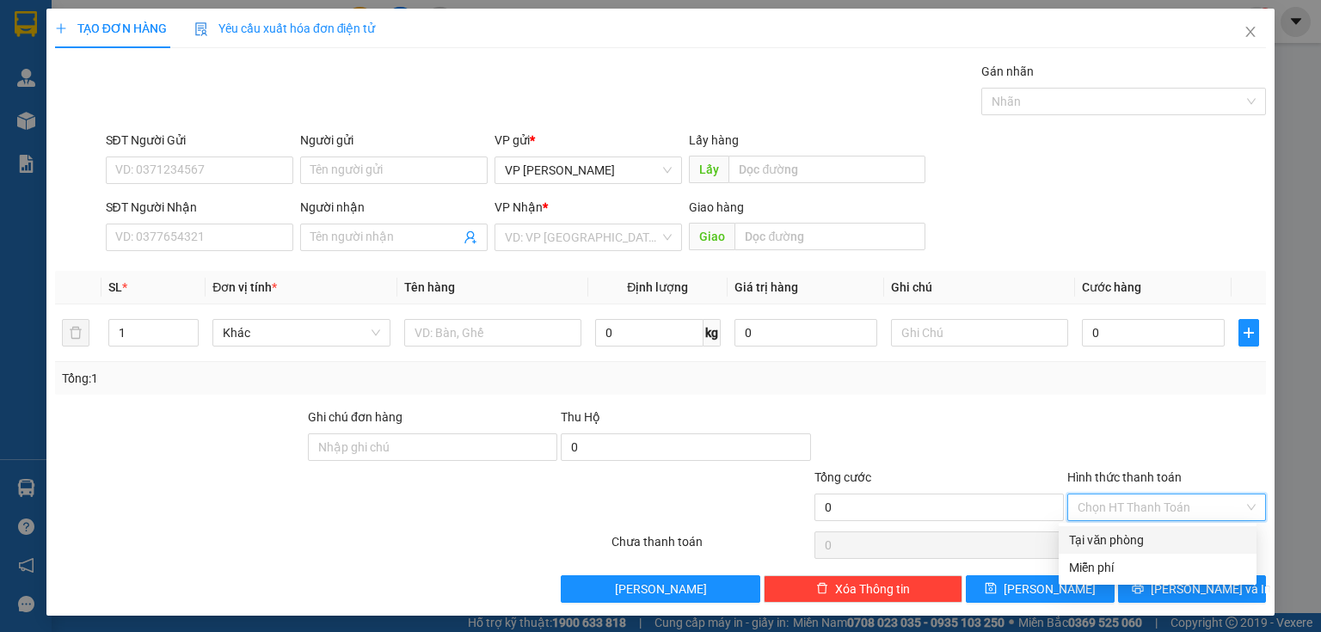
click at [767, 512] on div at bounding box center [711, 498] width 202 height 60
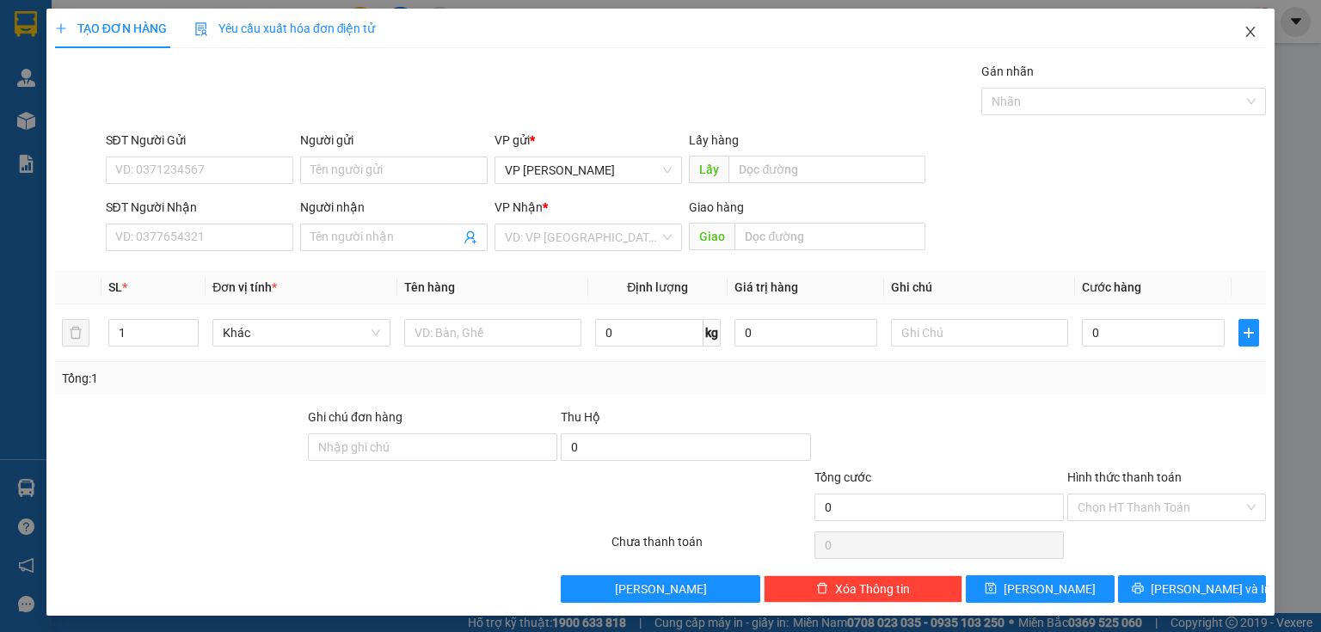
click at [1244, 37] on icon "close" at bounding box center [1251, 32] width 14 height 14
